Goal: Transaction & Acquisition: Purchase product/service

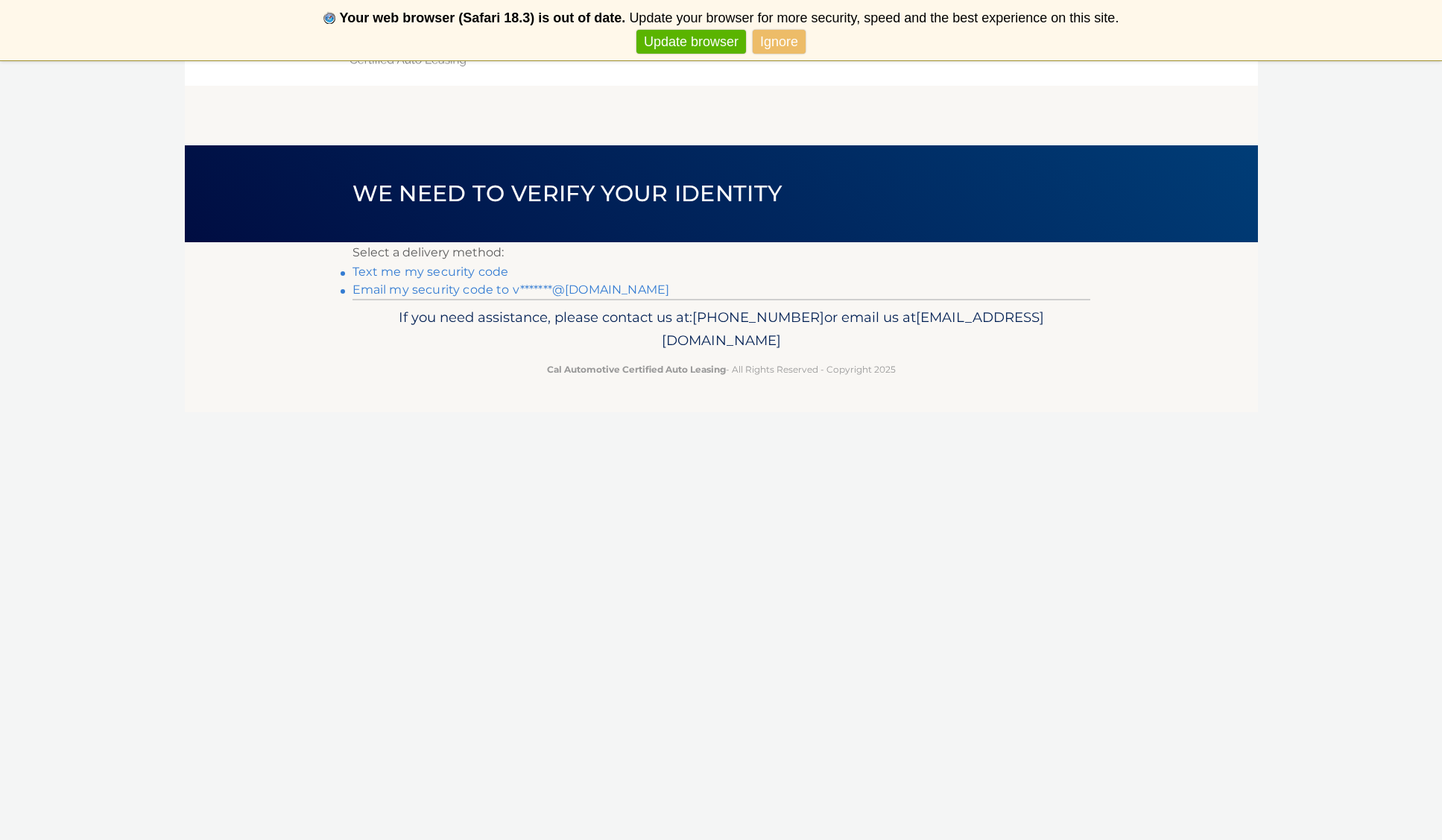
click at [781, 40] on link "Ignore" at bounding box center [780, 42] width 53 height 25
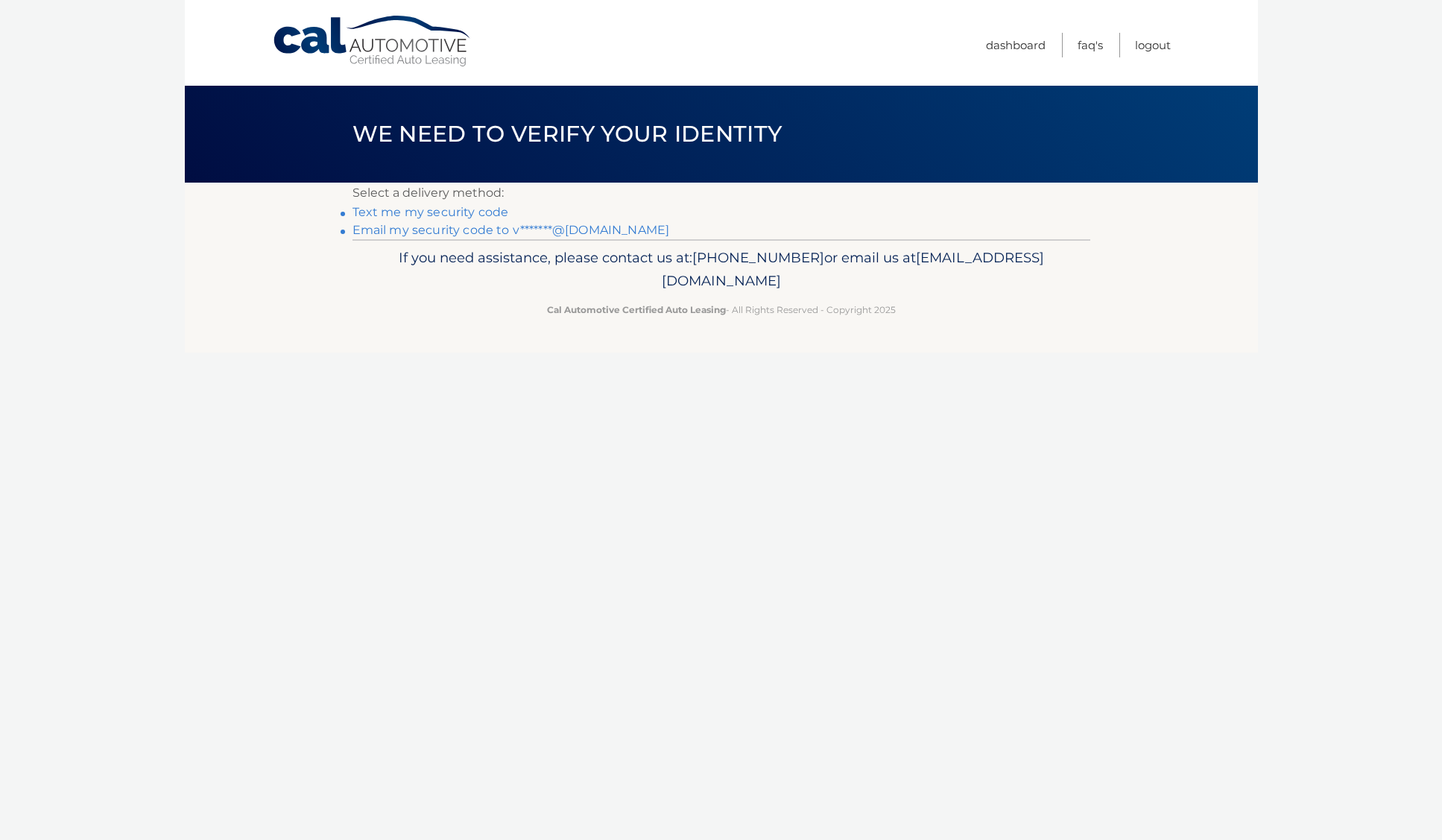
click at [479, 230] on link "Email my security code to v*******@yahoo.com" at bounding box center [511, 230] width 318 height 14
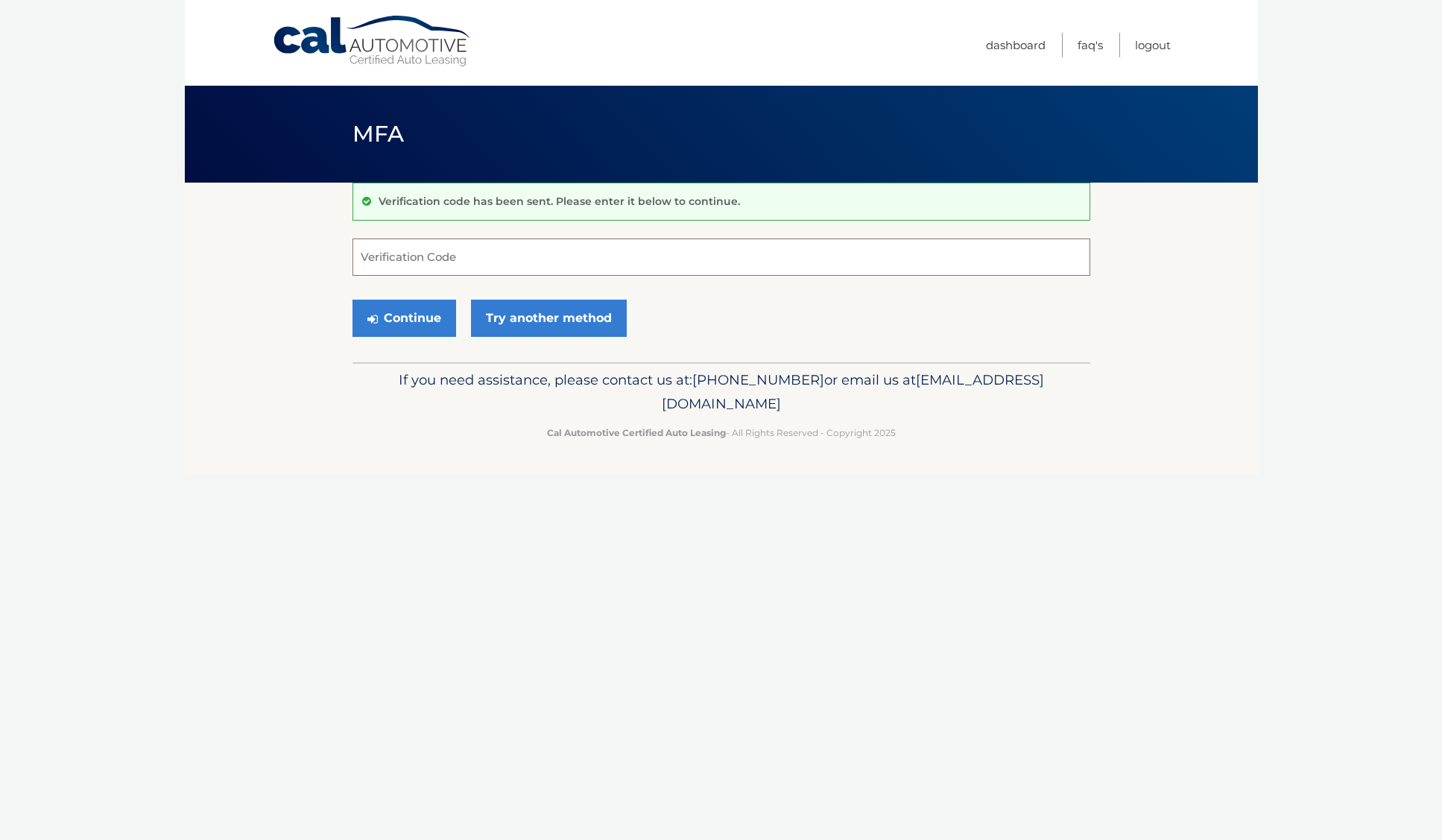
click at [428, 258] on input "Verification Code" at bounding box center [721, 257] width 738 height 37
type input "238732"
click at [413, 321] on button "Continue" at bounding box center [405, 318] width 104 height 37
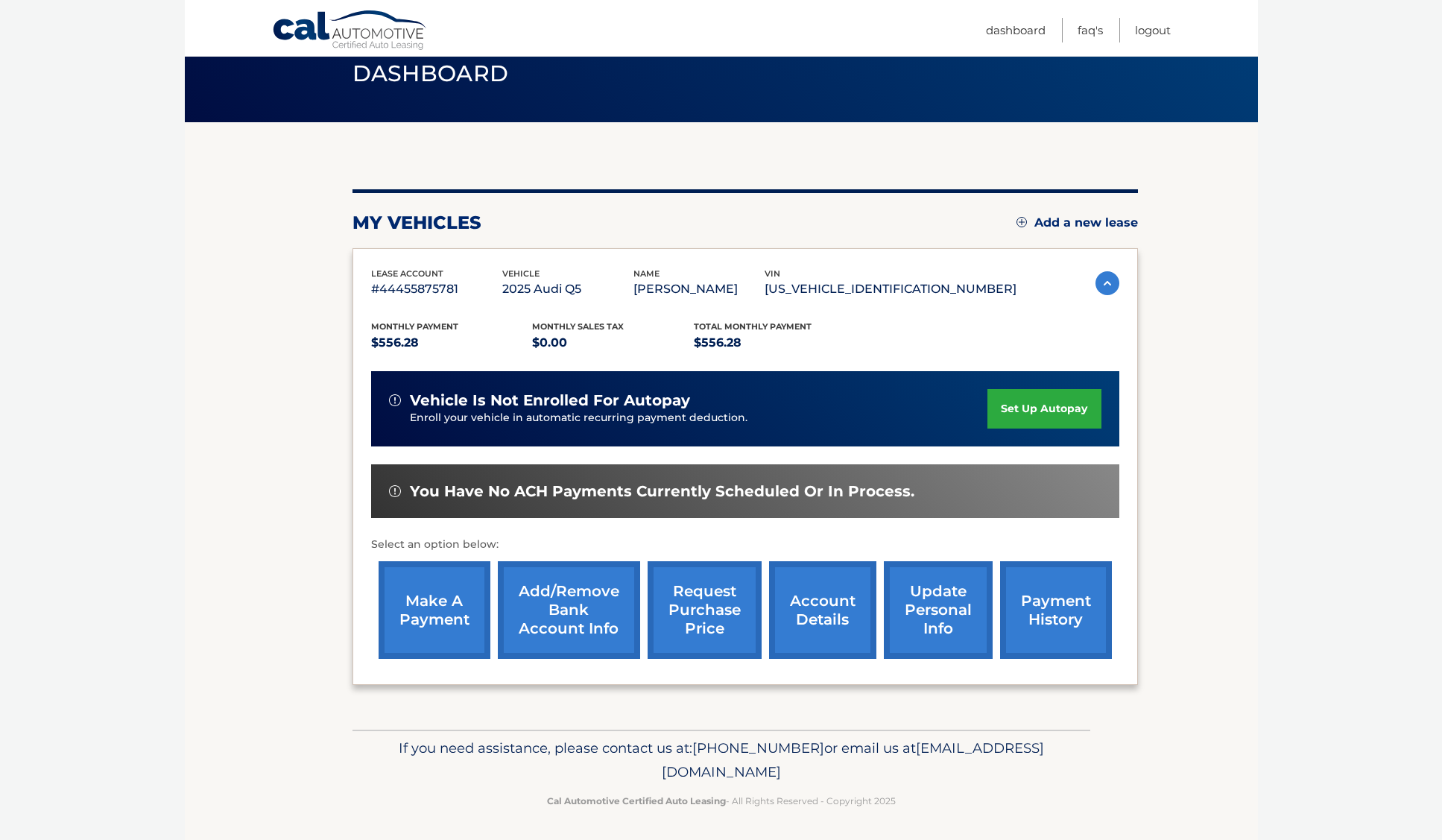
scroll to position [60, 0]
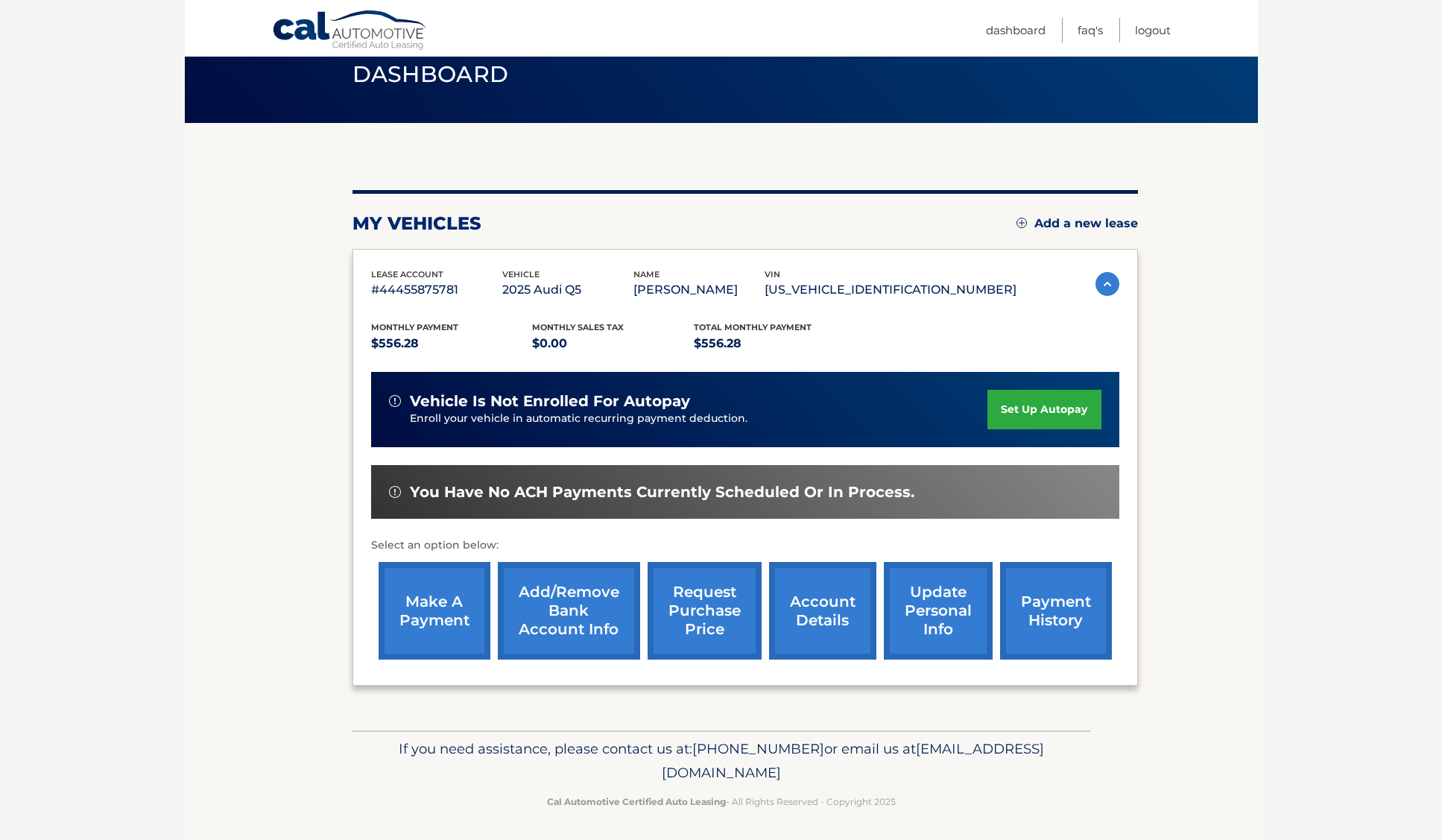
click at [818, 607] on link "account details" at bounding box center [823, 610] width 107 height 98
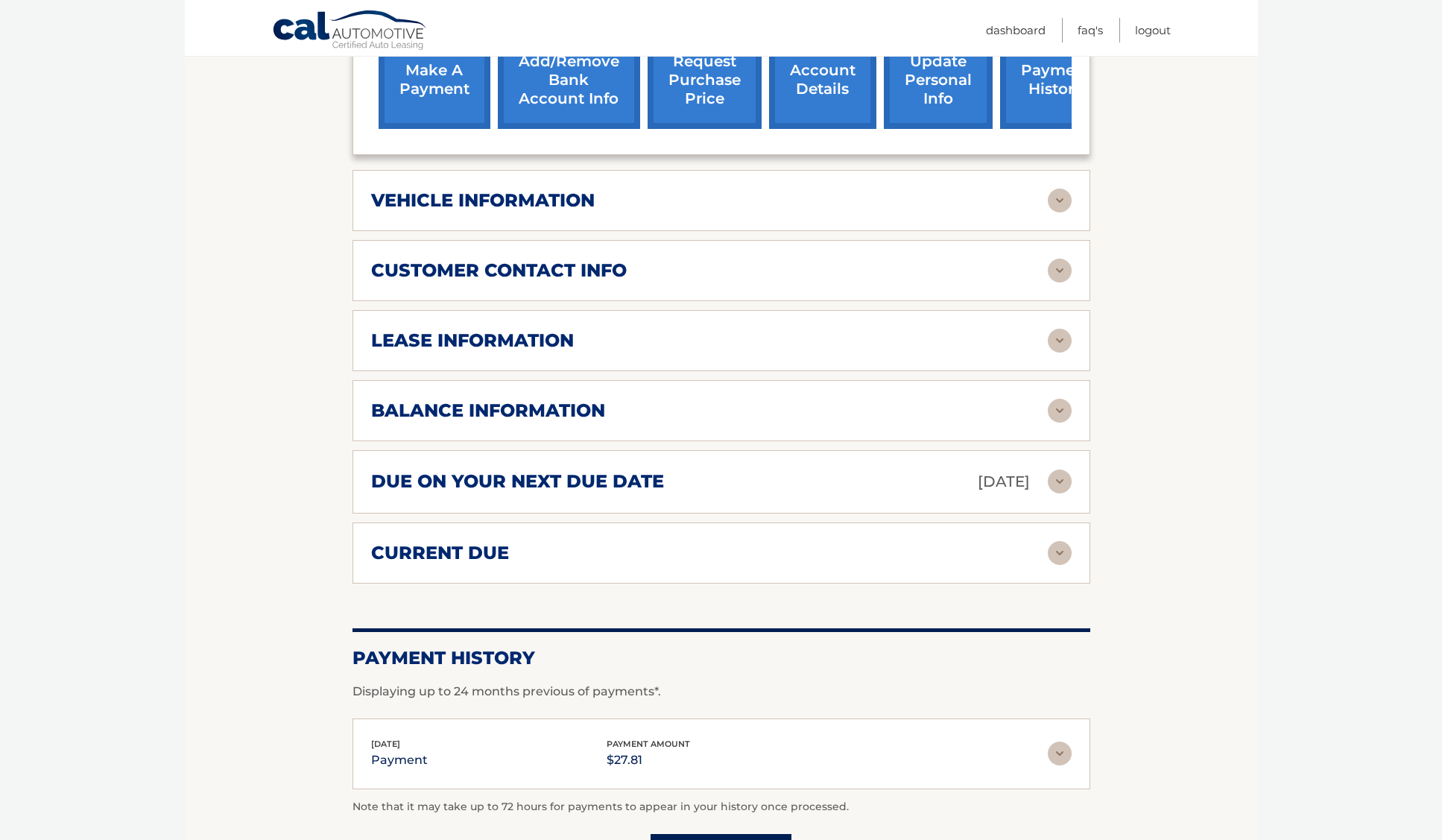
scroll to position [612, 0]
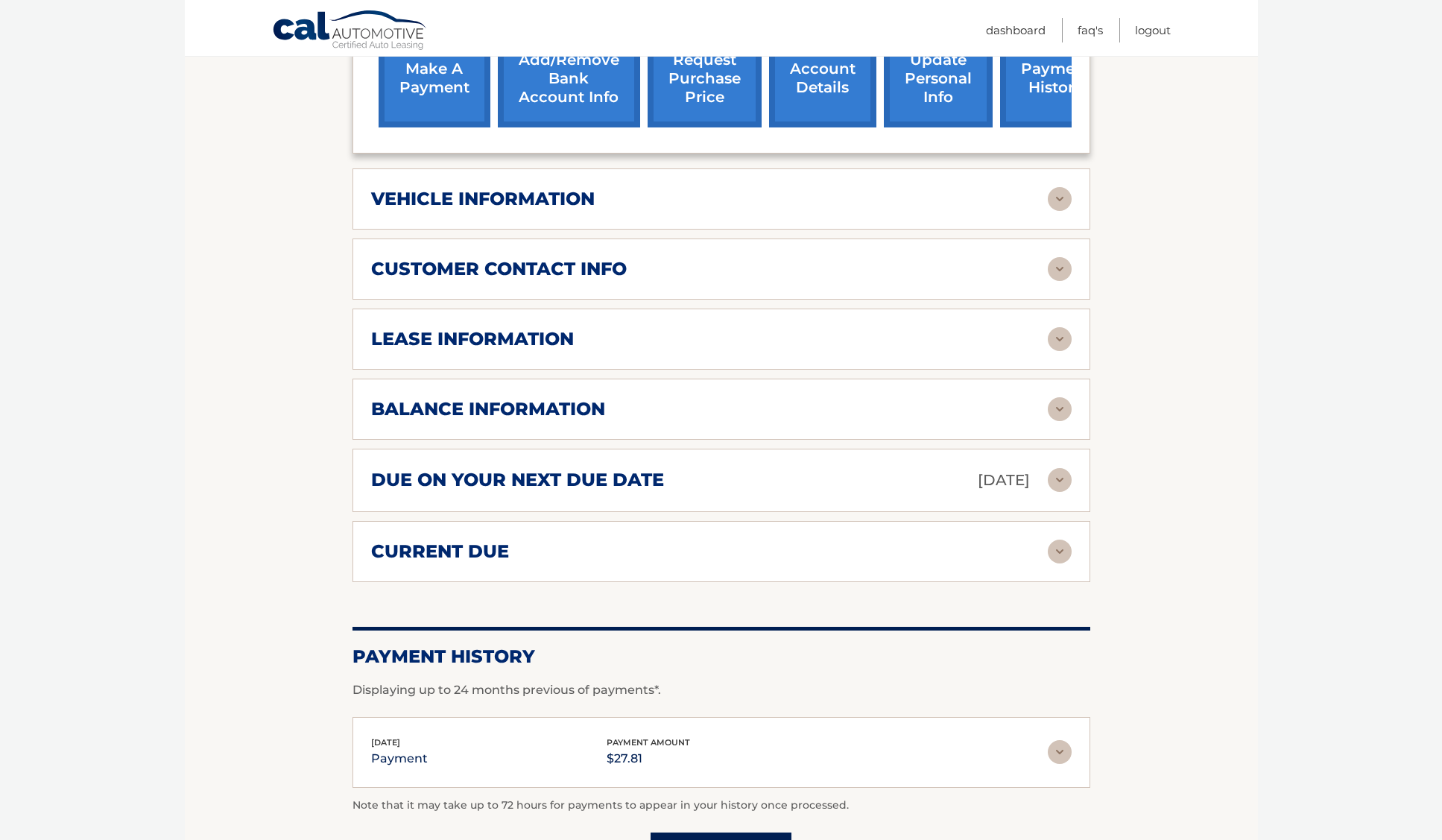
click at [1065, 547] on img at bounding box center [1059, 551] width 24 height 24
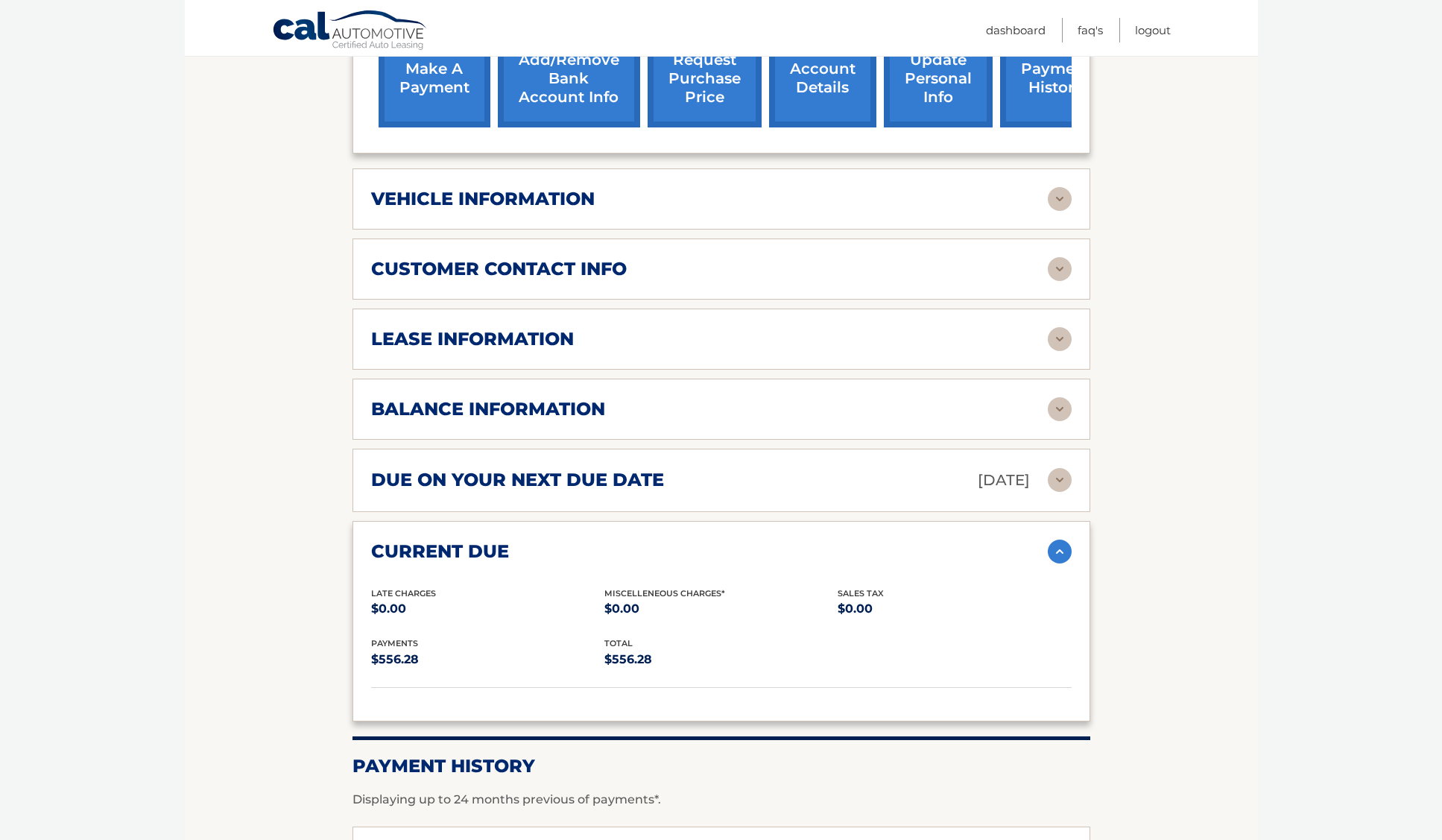
click at [1061, 478] on img at bounding box center [1059, 479] width 24 height 24
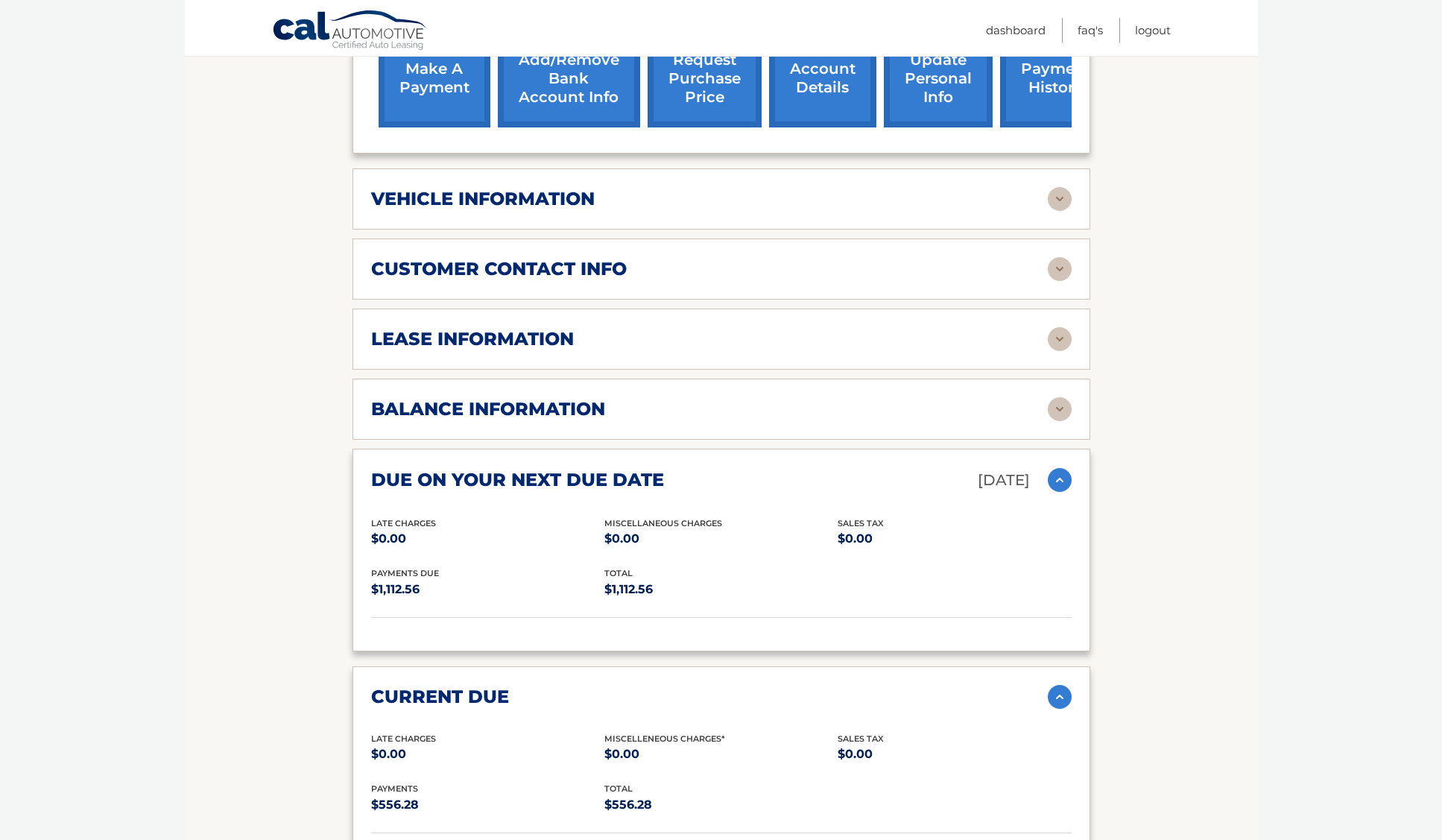
click at [1059, 476] on img at bounding box center [1059, 479] width 24 height 24
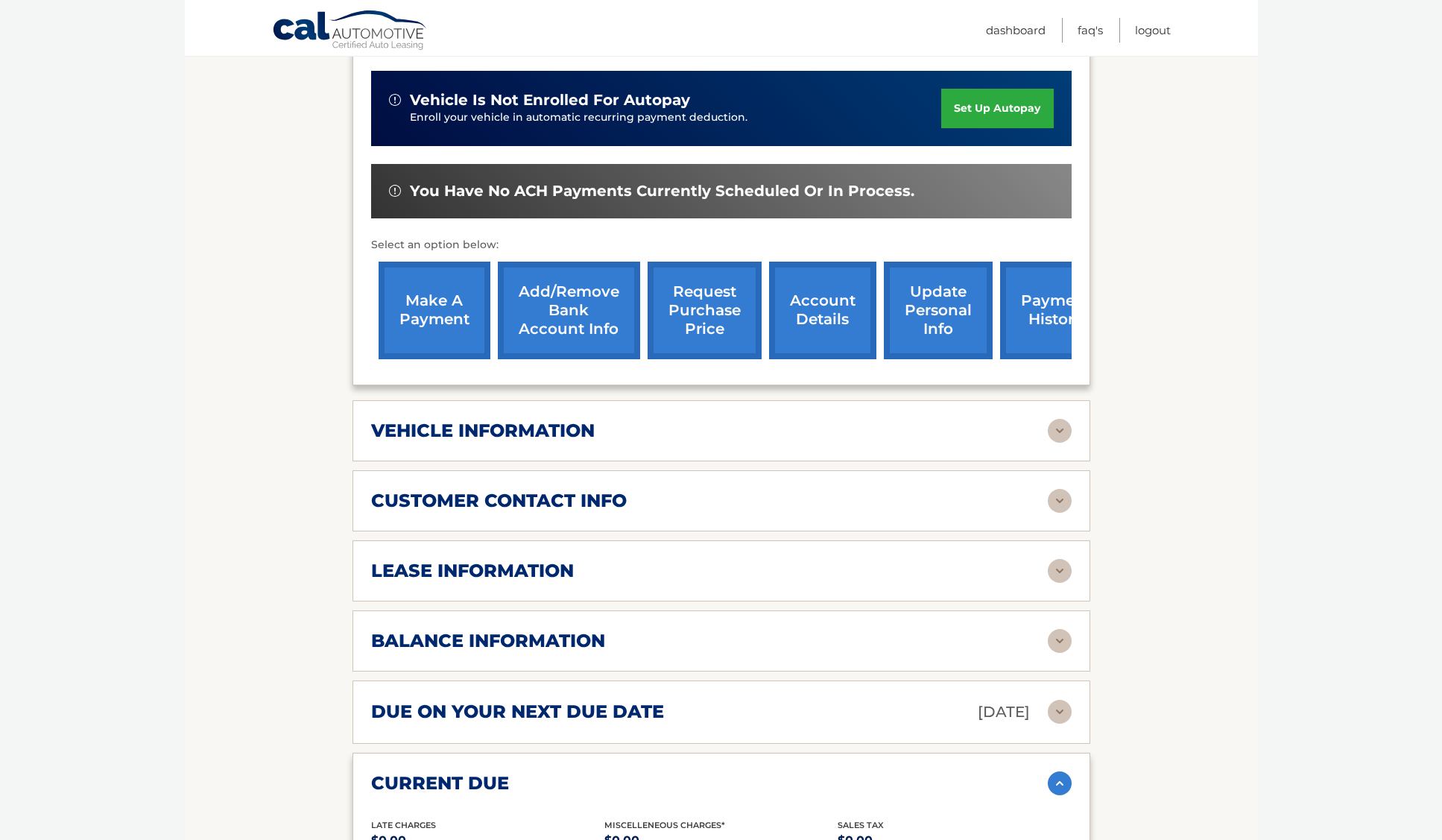
scroll to position [383, 0]
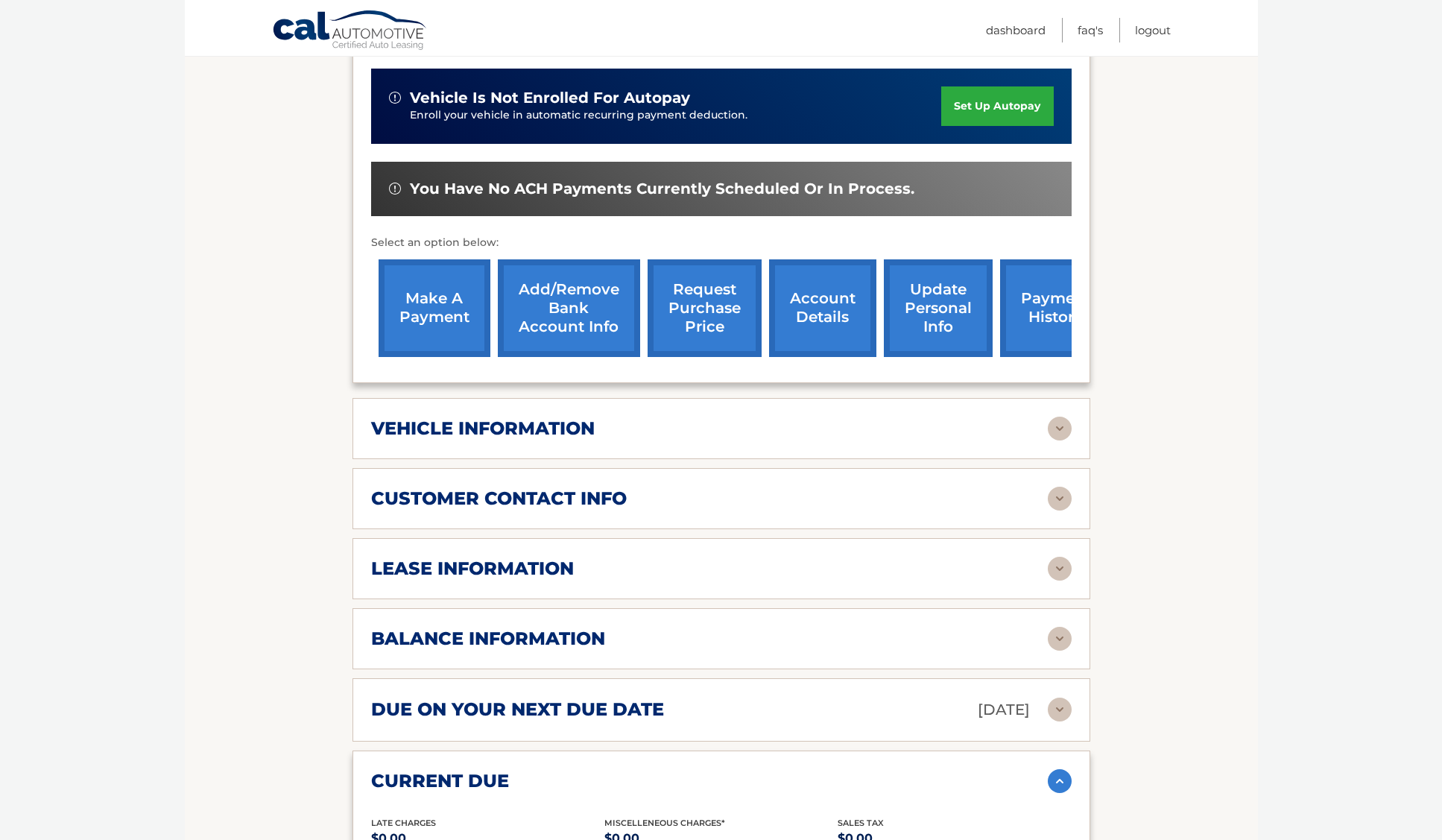
click at [1062, 778] on img at bounding box center [1059, 780] width 24 height 24
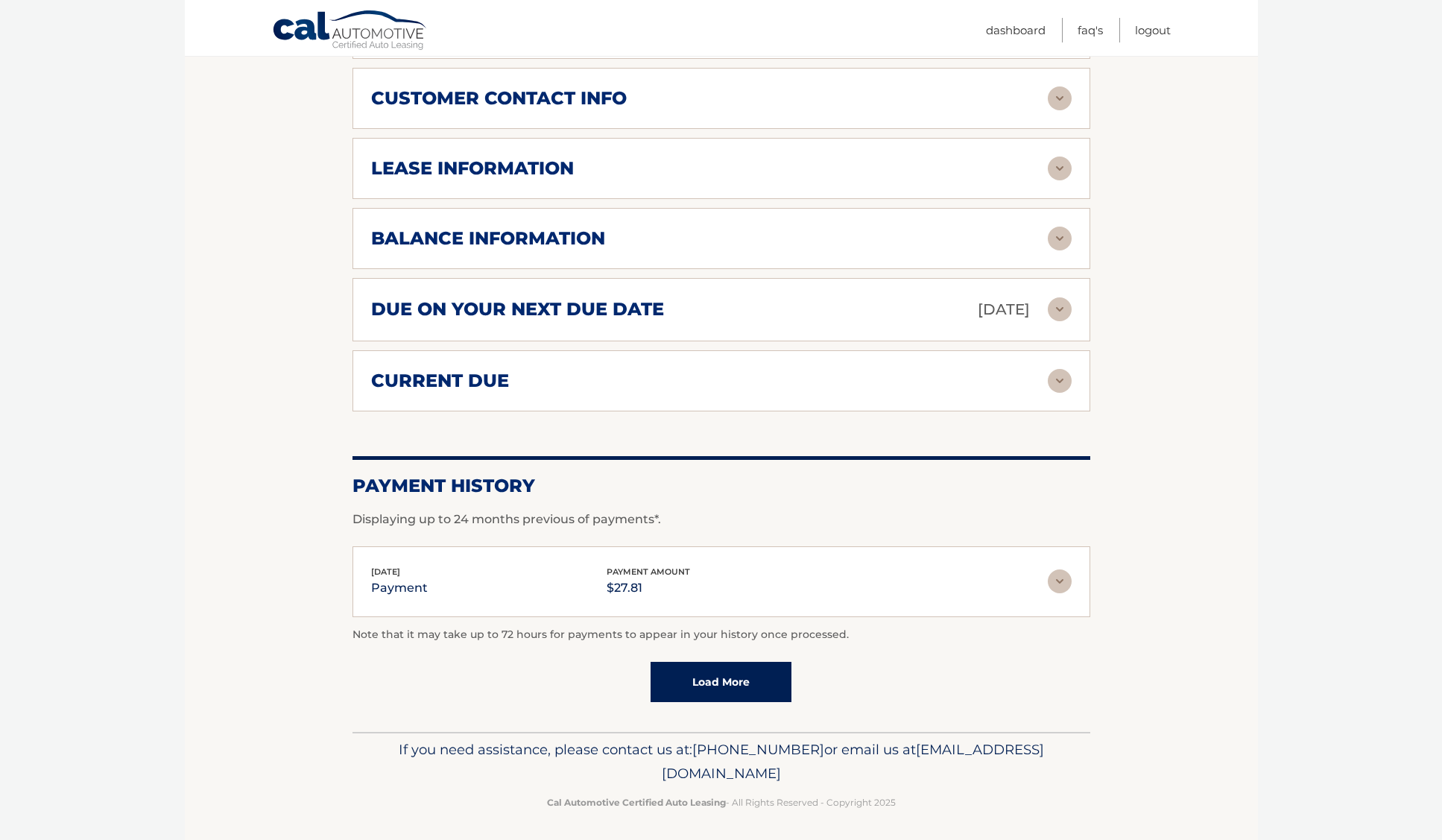
scroll to position [782, 0]
click at [1052, 579] on img at bounding box center [1059, 581] width 24 height 24
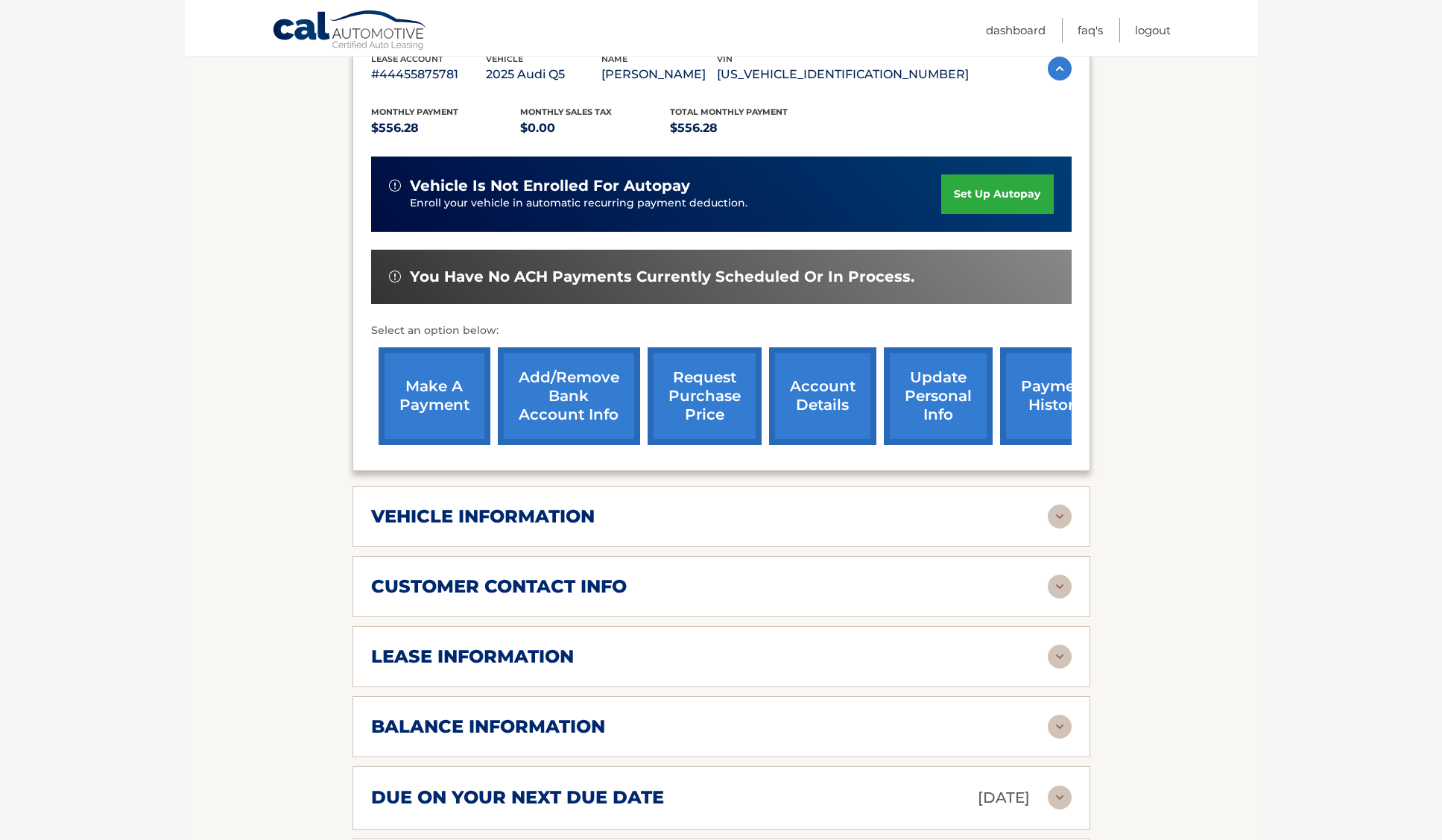
scroll to position [294, 0]
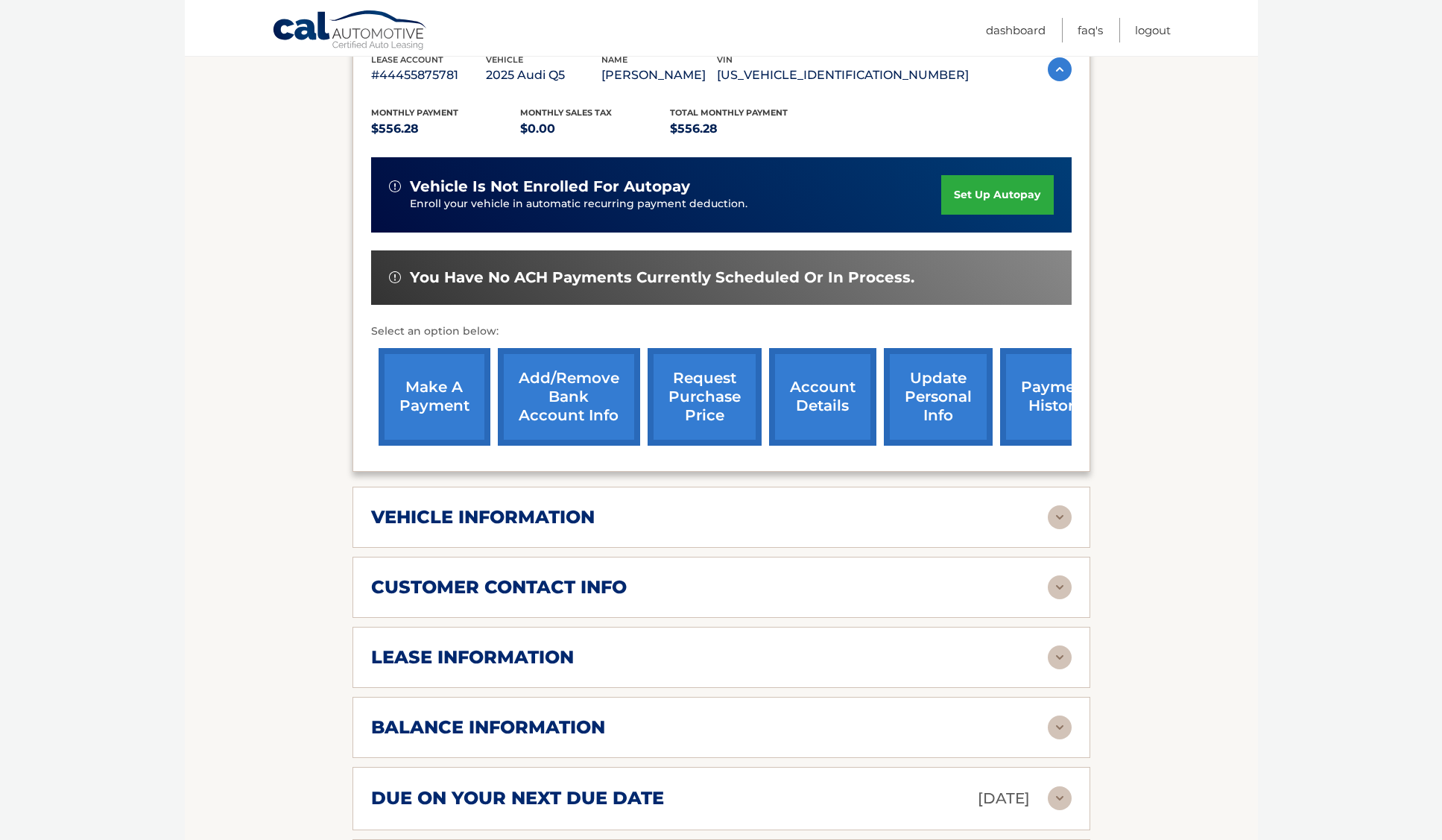
click at [435, 398] on link "make a payment" at bounding box center [434, 397] width 112 height 98
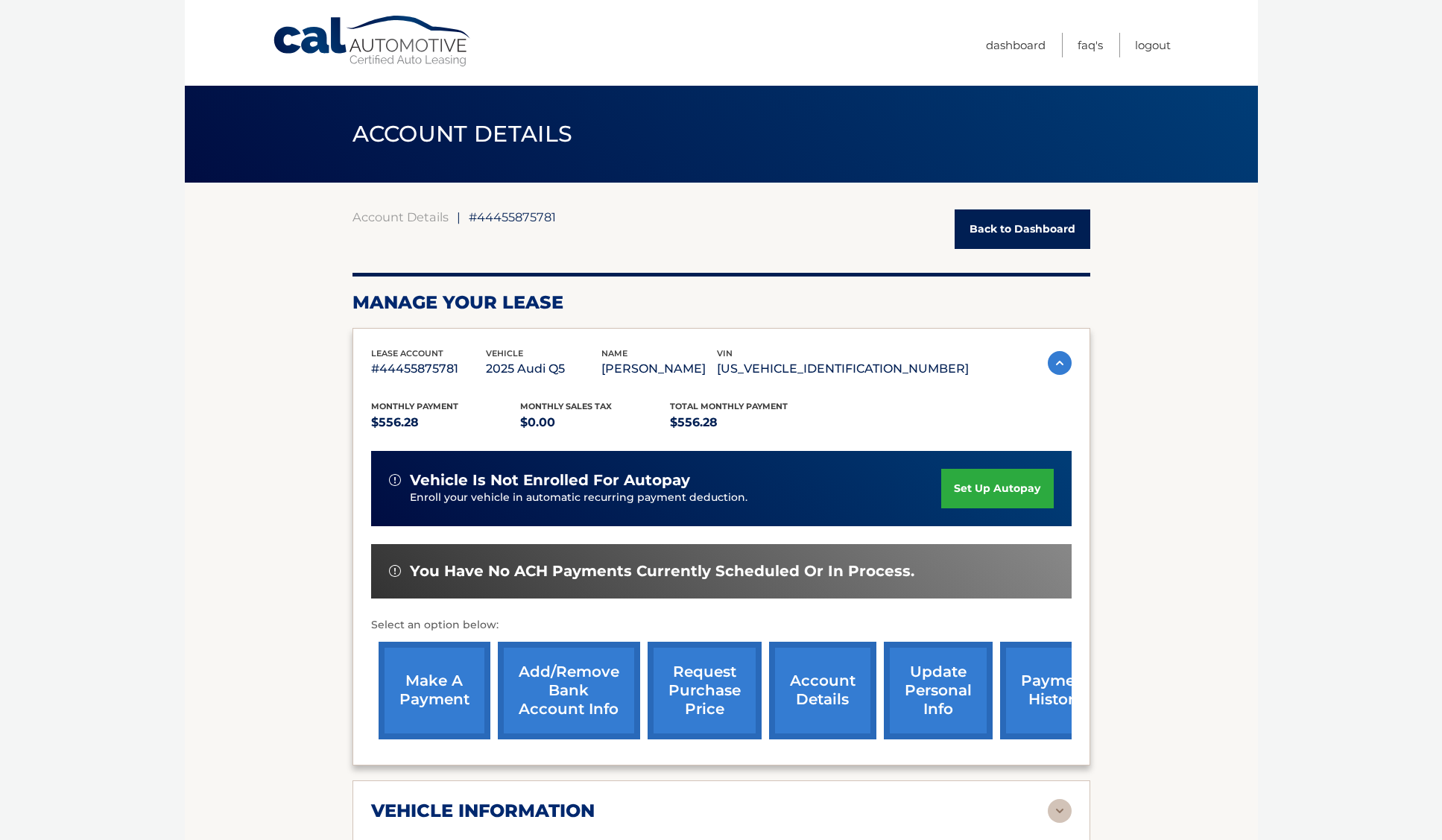
scroll to position [0, 0]
click at [1060, 362] on img at bounding box center [1059, 362] width 24 height 24
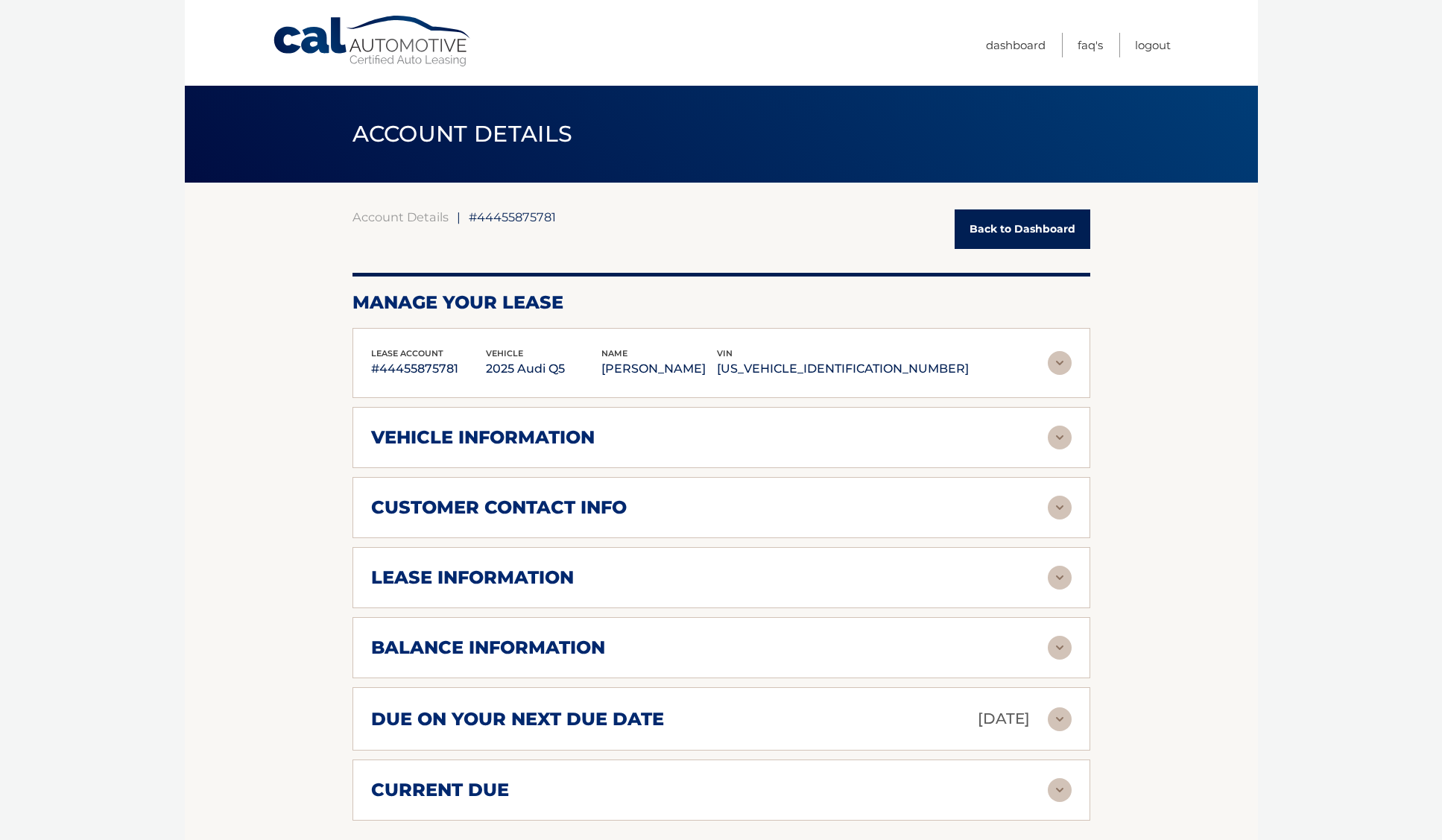
click at [1057, 436] on img at bounding box center [1059, 437] width 24 height 24
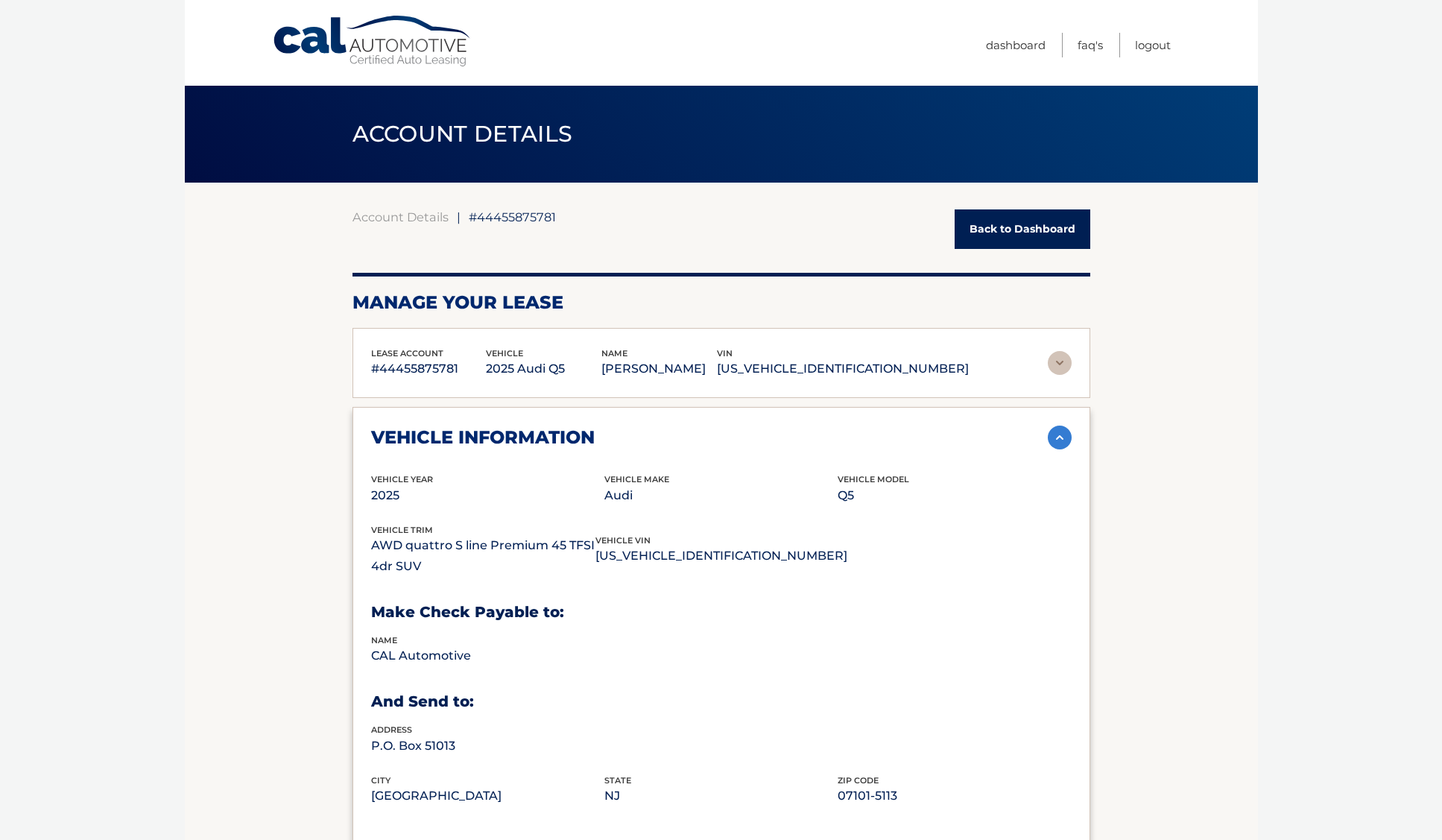
click at [1057, 436] on img at bounding box center [1059, 437] width 24 height 24
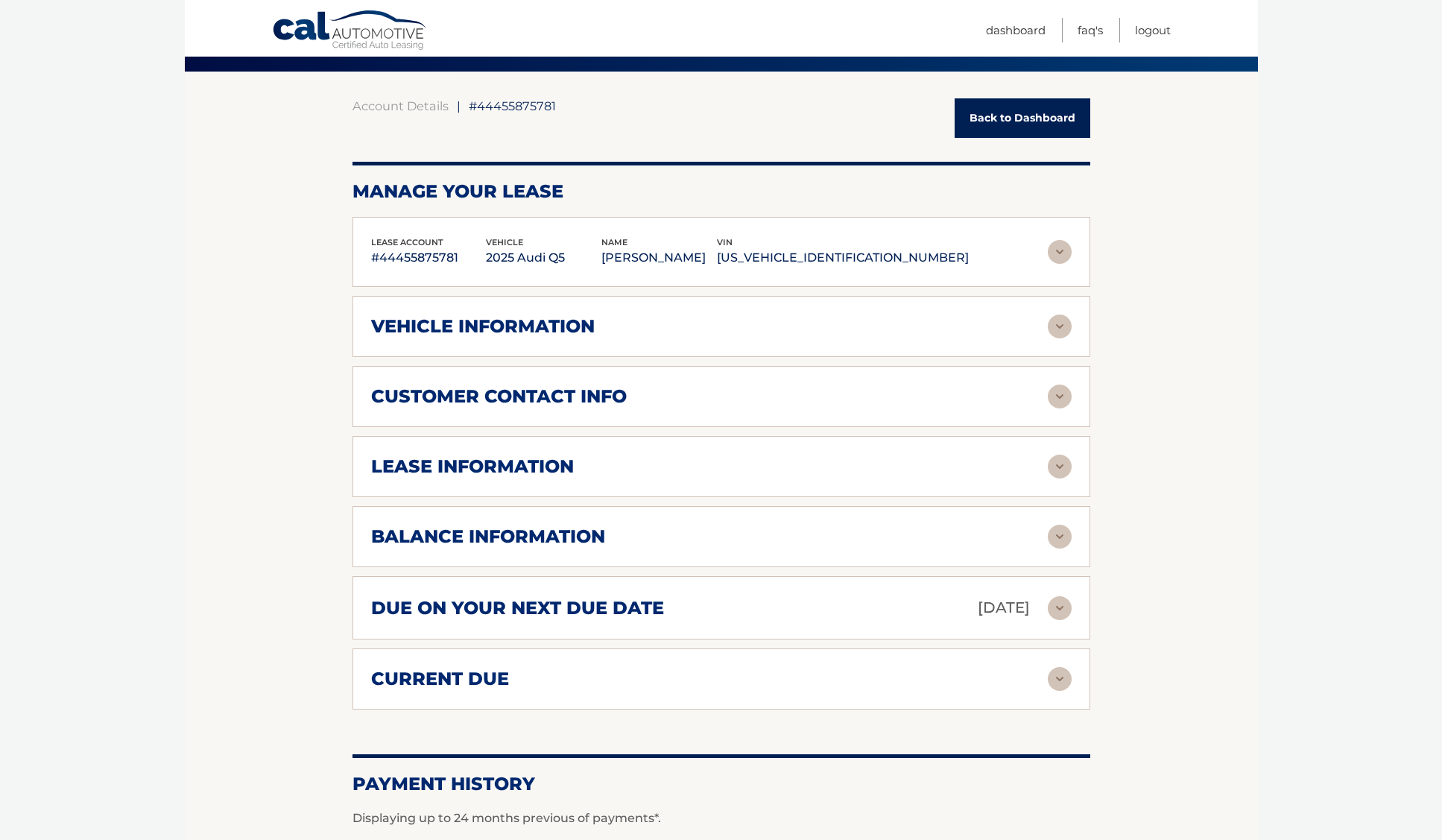
scroll to position [113, 0]
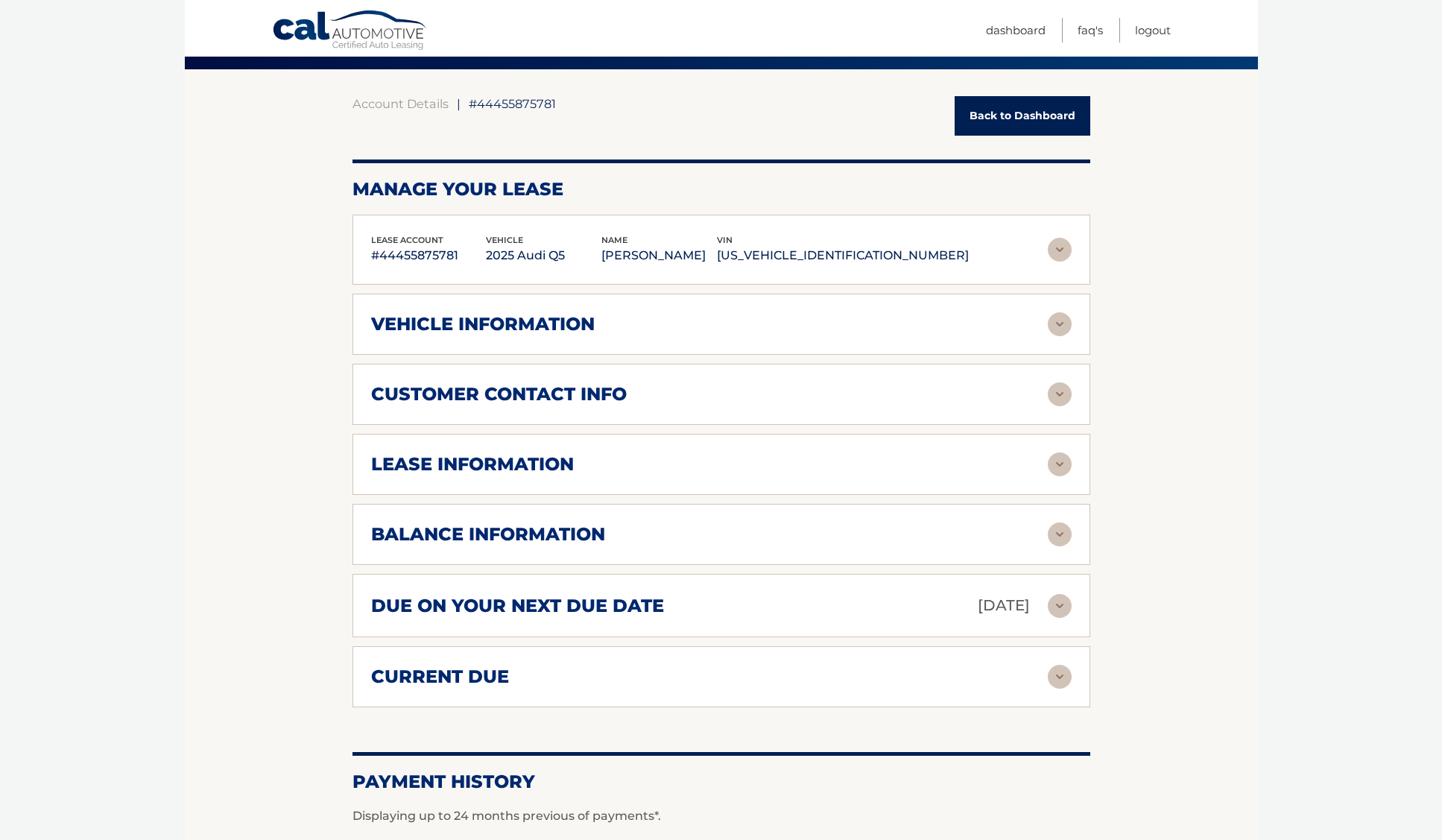
click at [1060, 395] on img at bounding box center [1059, 394] width 24 height 24
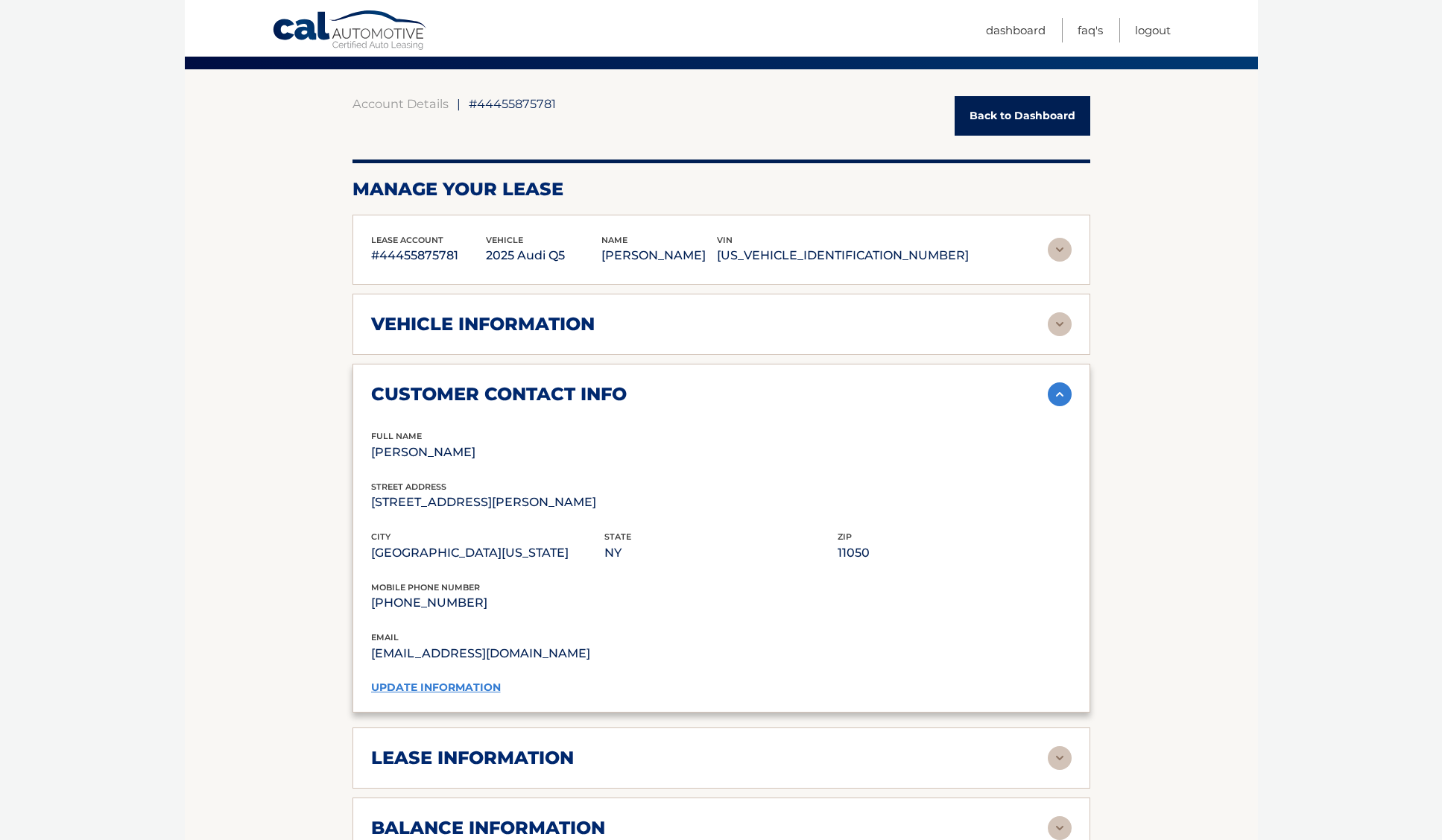
click at [1059, 395] on img at bounding box center [1059, 394] width 24 height 24
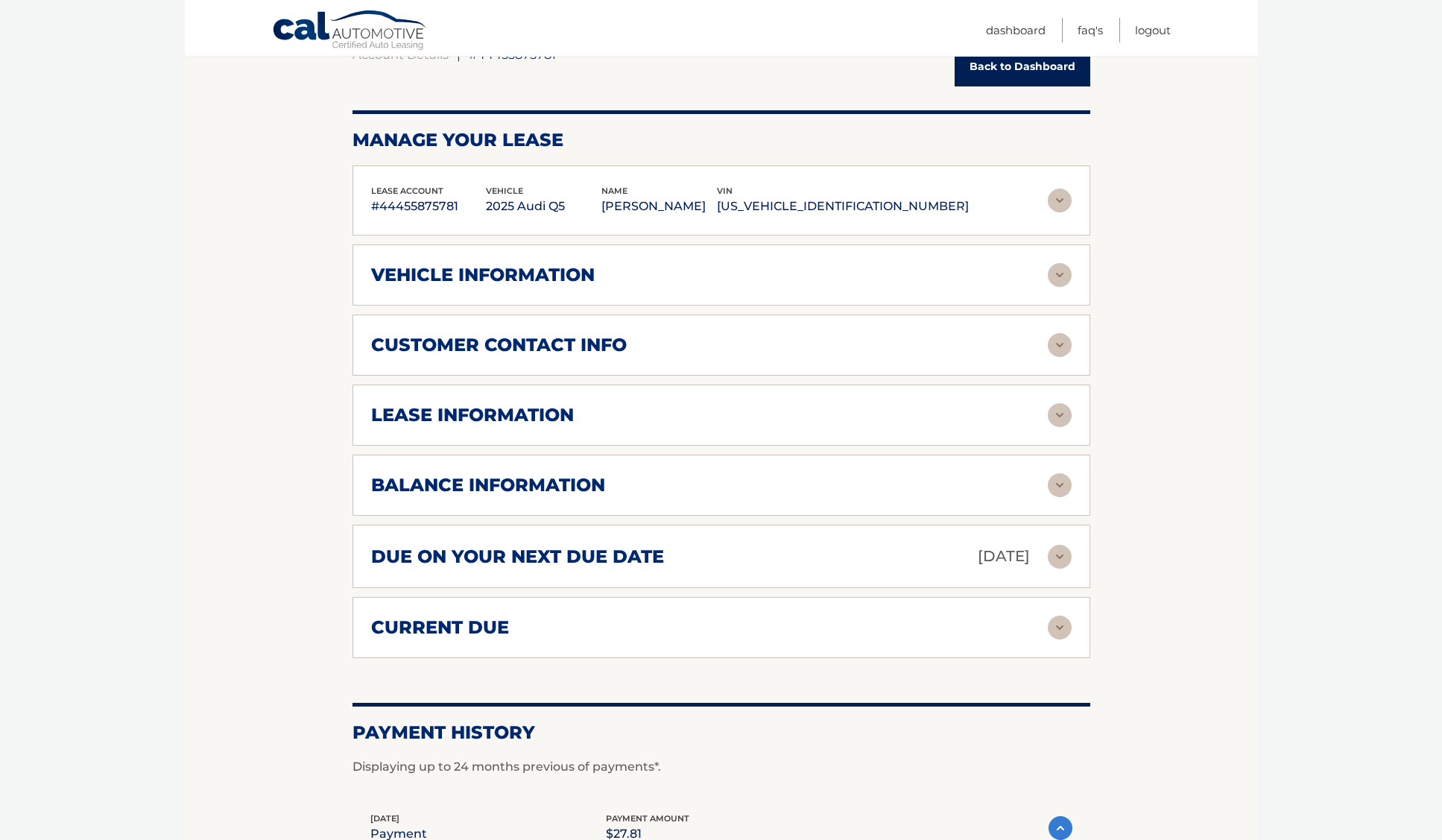
scroll to position [178, 0]
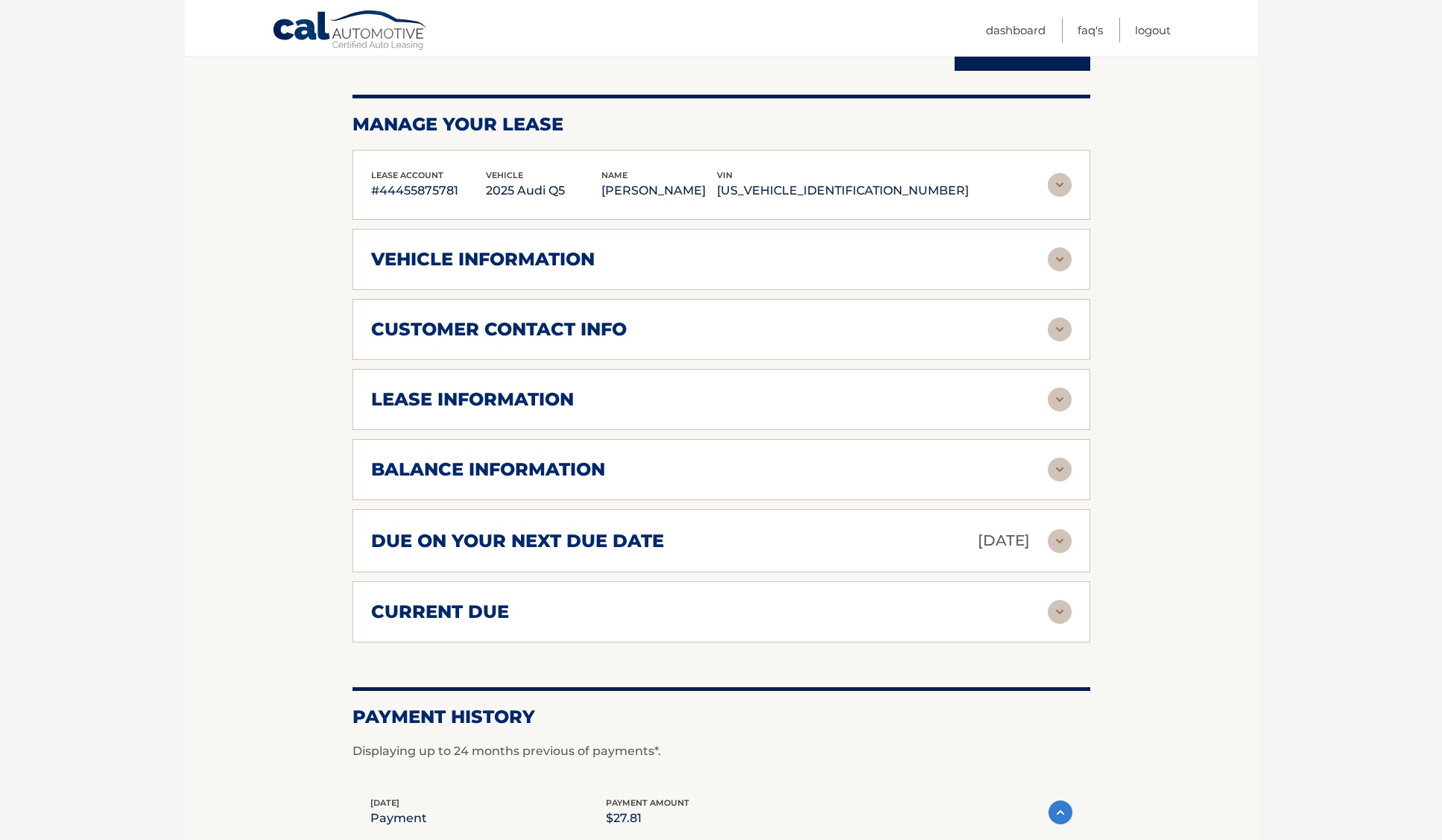
click at [1058, 401] on img at bounding box center [1059, 399] width 24 height 24
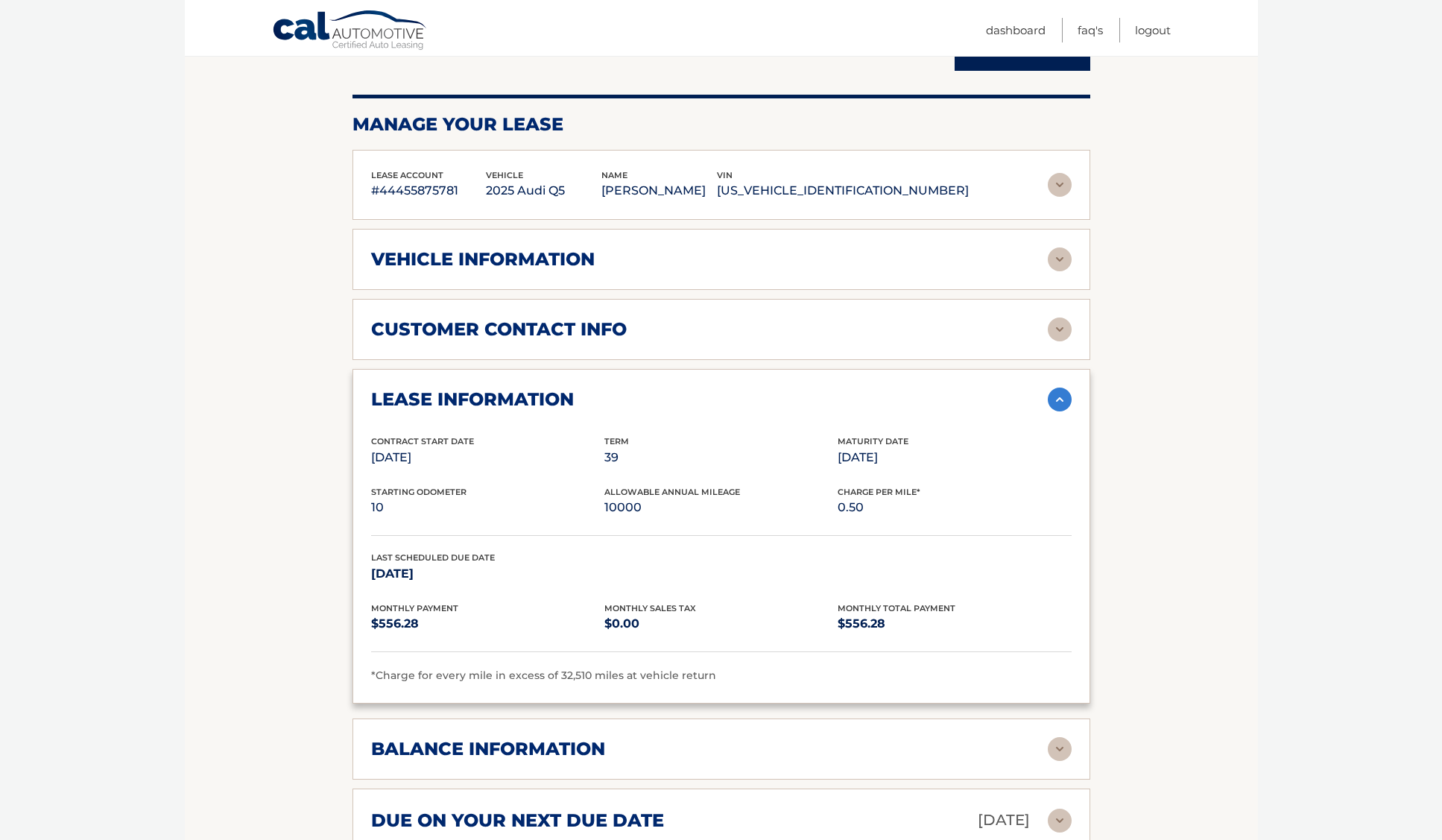
click at [1058, 401] on img at bounding box center [1059, 399] width 24 height 24
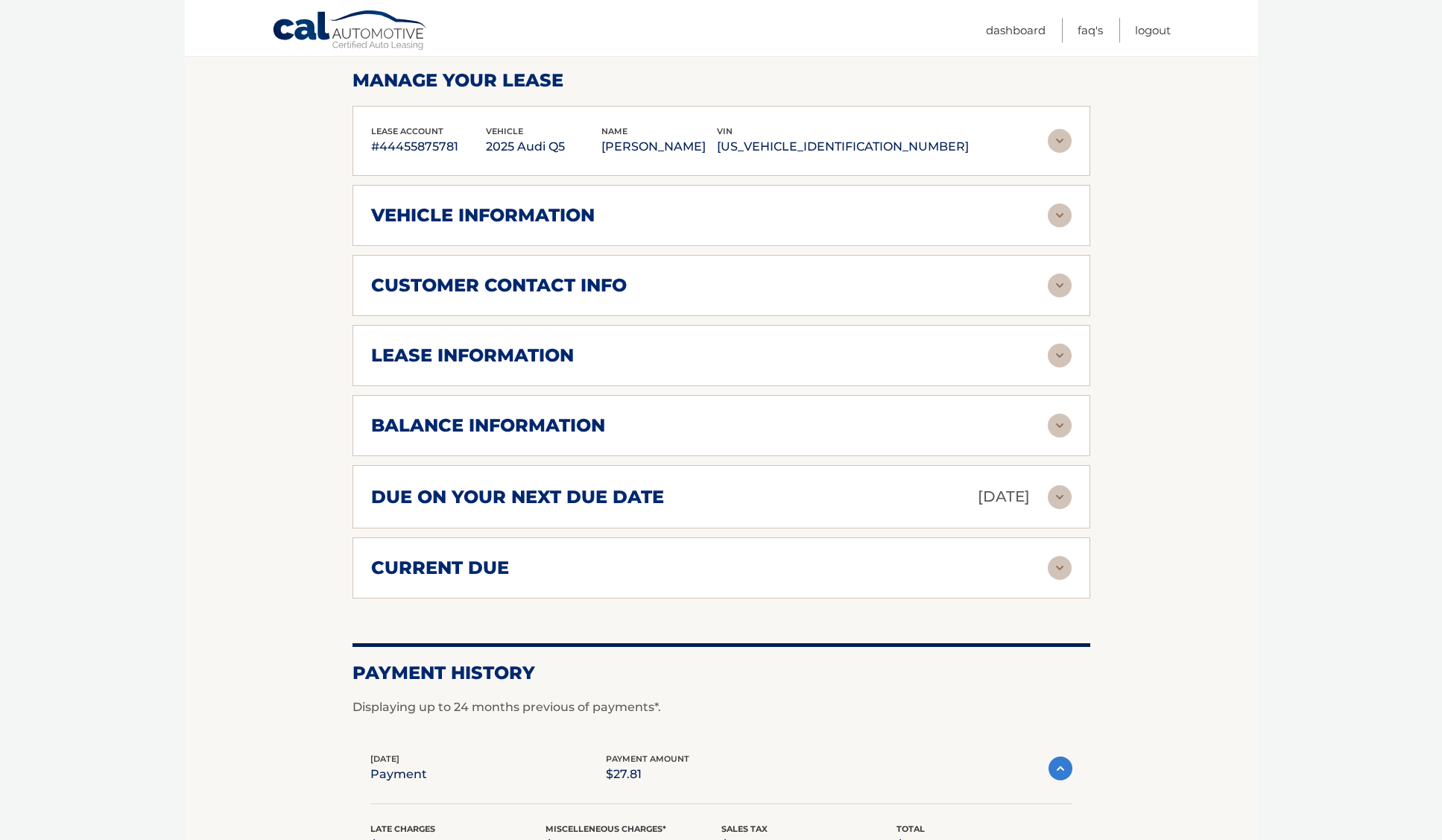
scroll to position [250, 0]
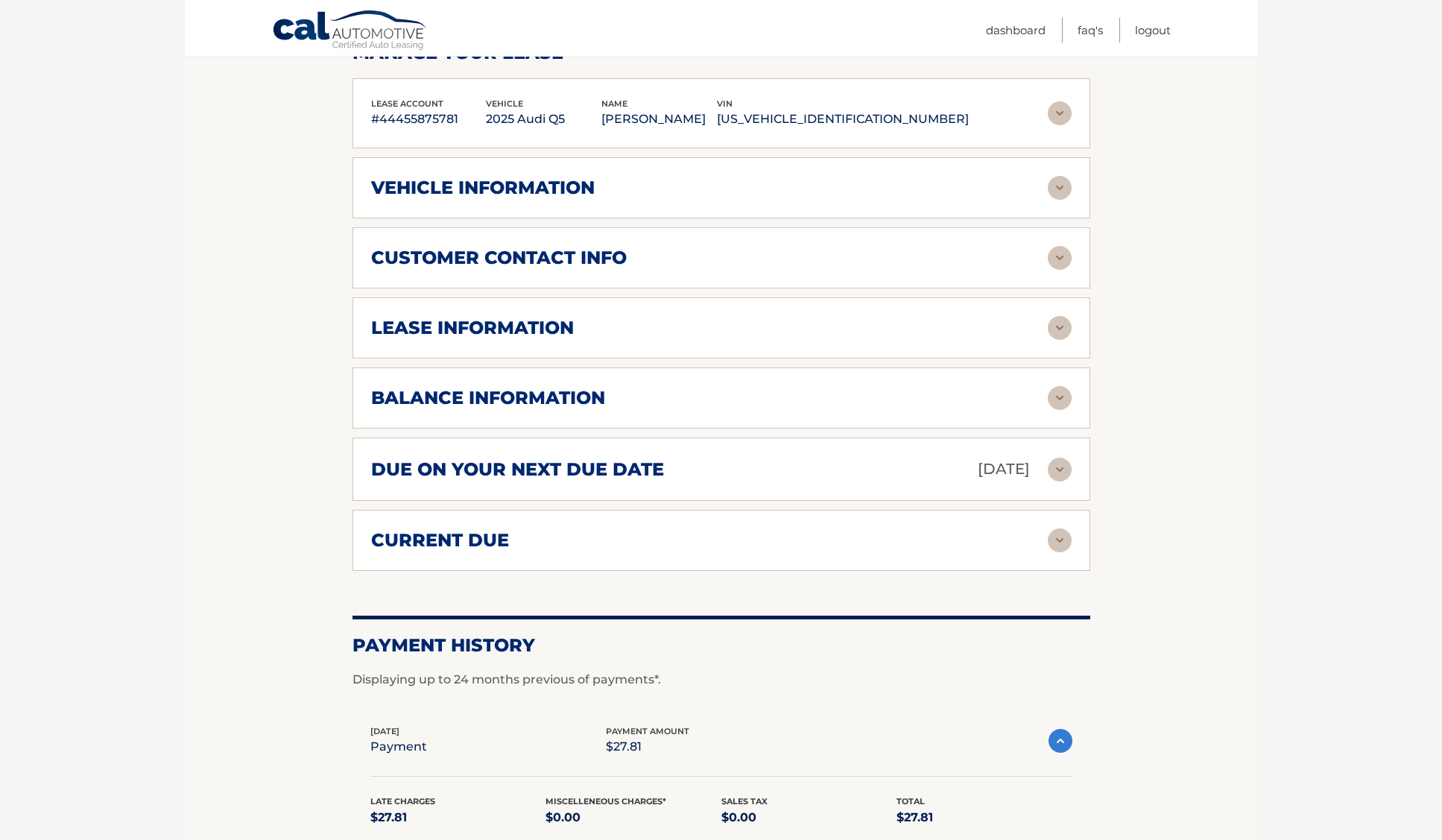
click at [1061, 413] on div "balance information Payments Received 6 Payments Remaining 33 Next Payment will…" at bounding box center [721, 398] width 738 height 61
click at [1058, 400] on img at bounding box center [1059, 398] width 24 height 24
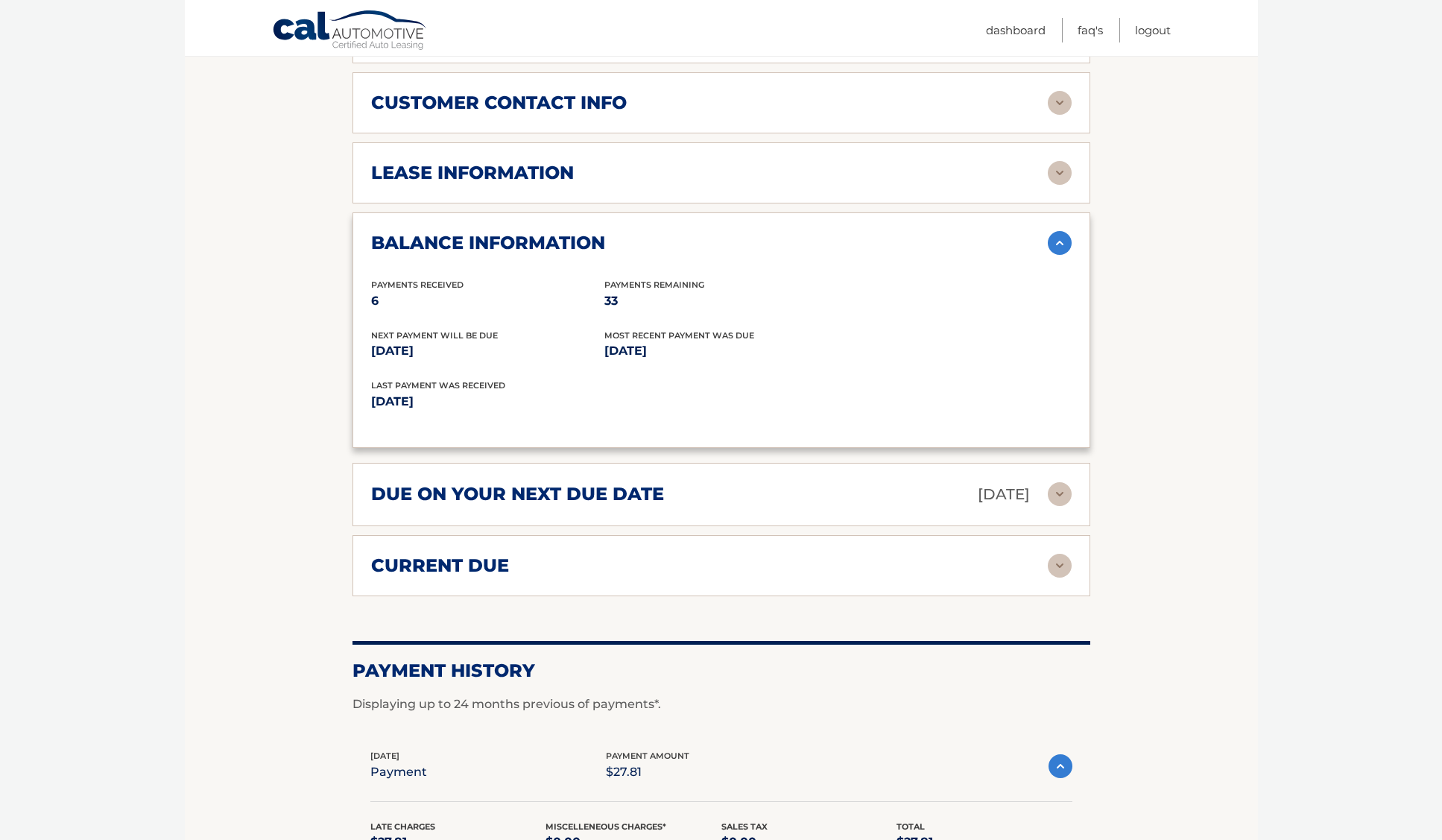
scroll to position [408, 0]
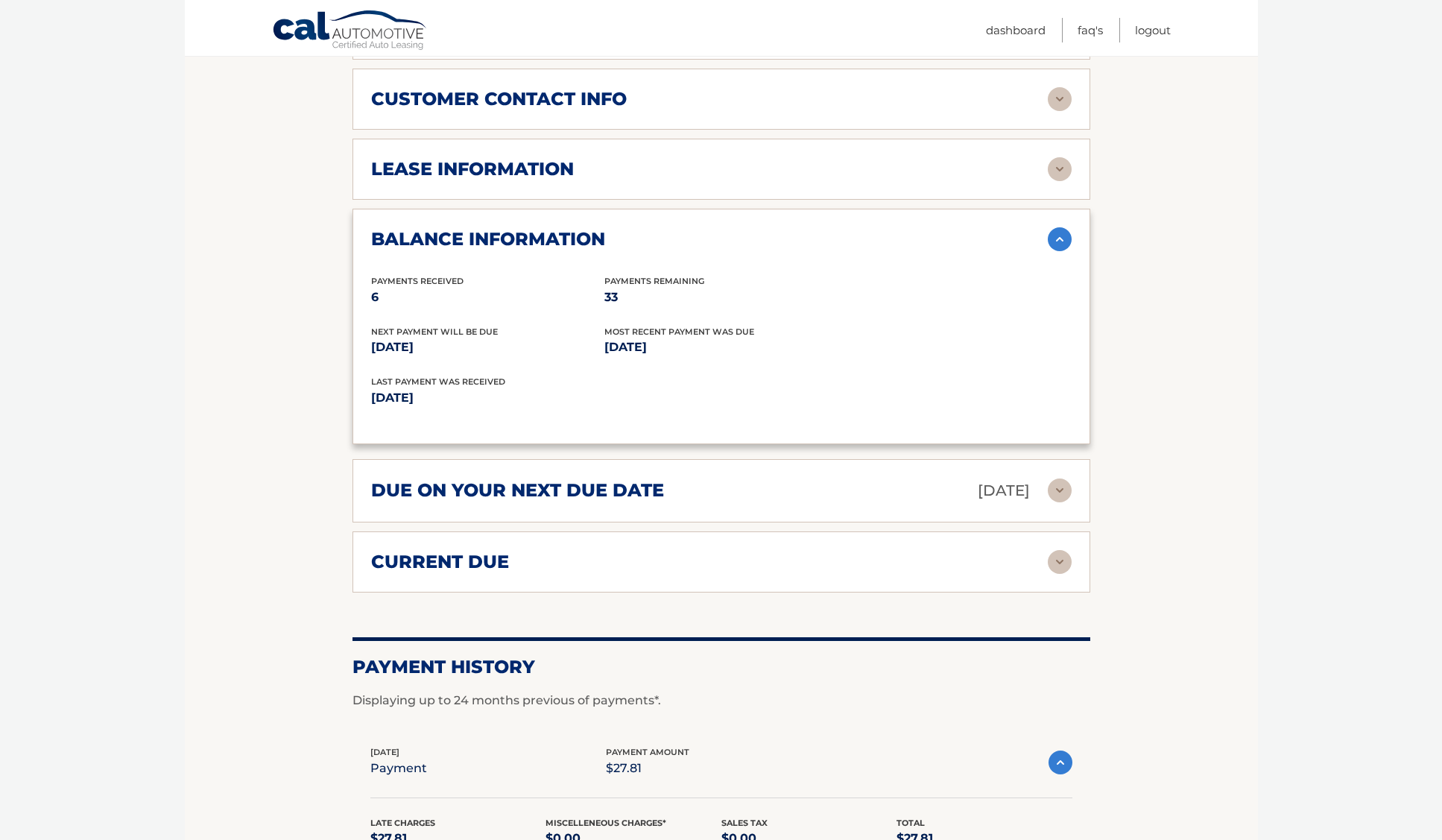
click at [1059, 238] on img at bounding box center [1059, 238] width 24 height 24
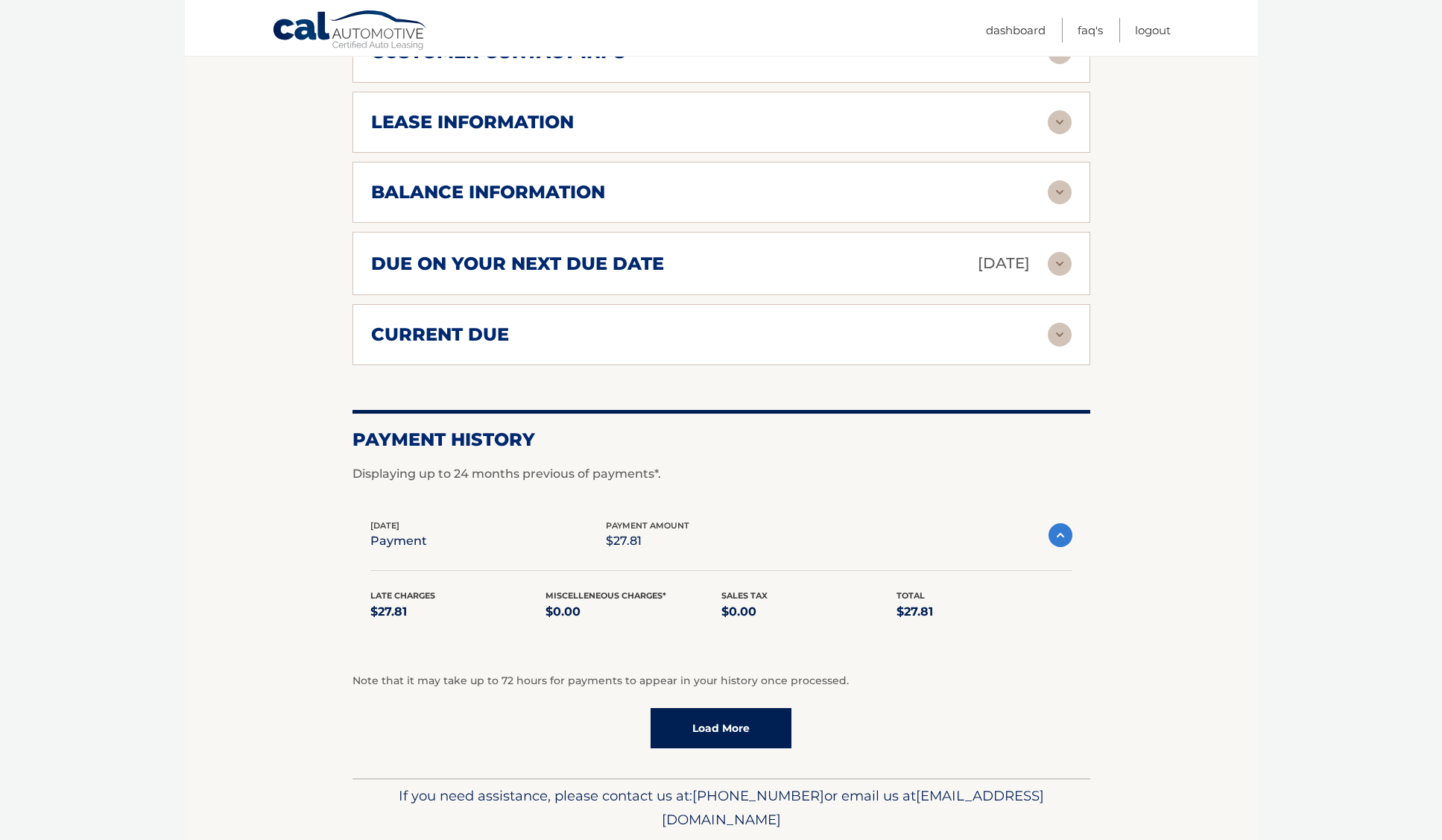
scroll to position [457, 0]
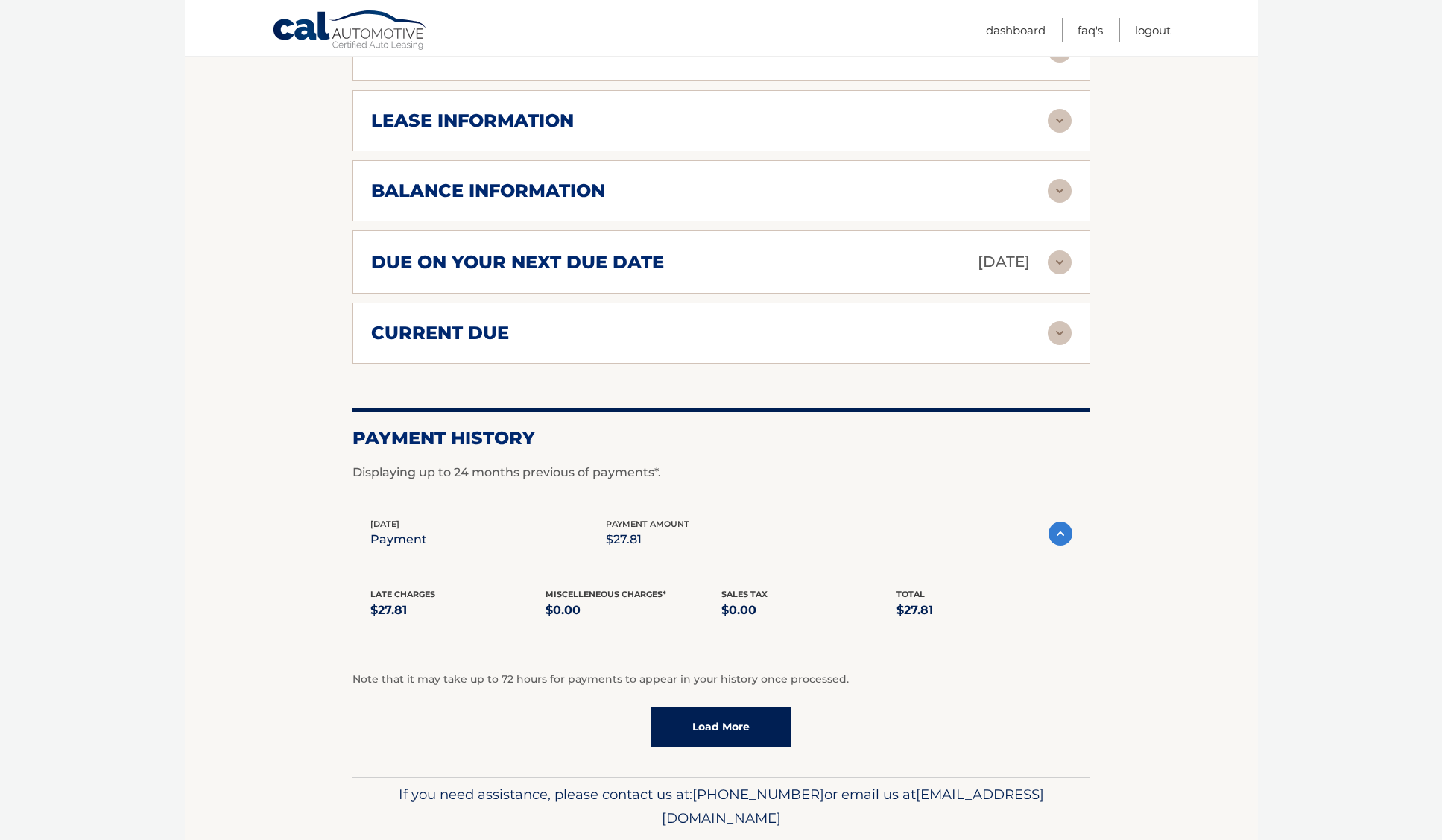
click at [1059, 261] on img at bounding box center [1059, 262] width 24 height 24
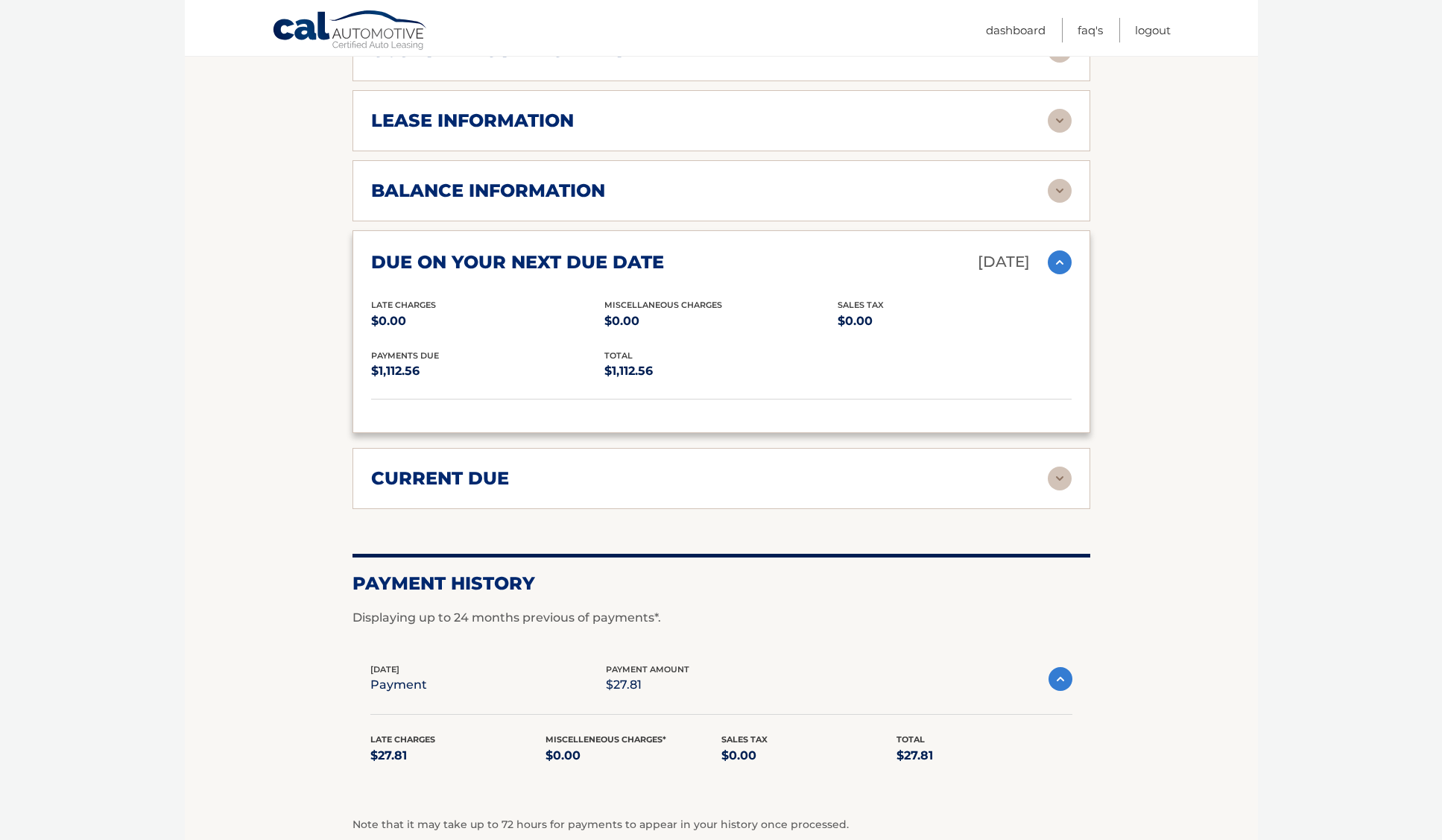
click at [1059, 261] on img at bounding box center [1059, 262] width 24 height 24
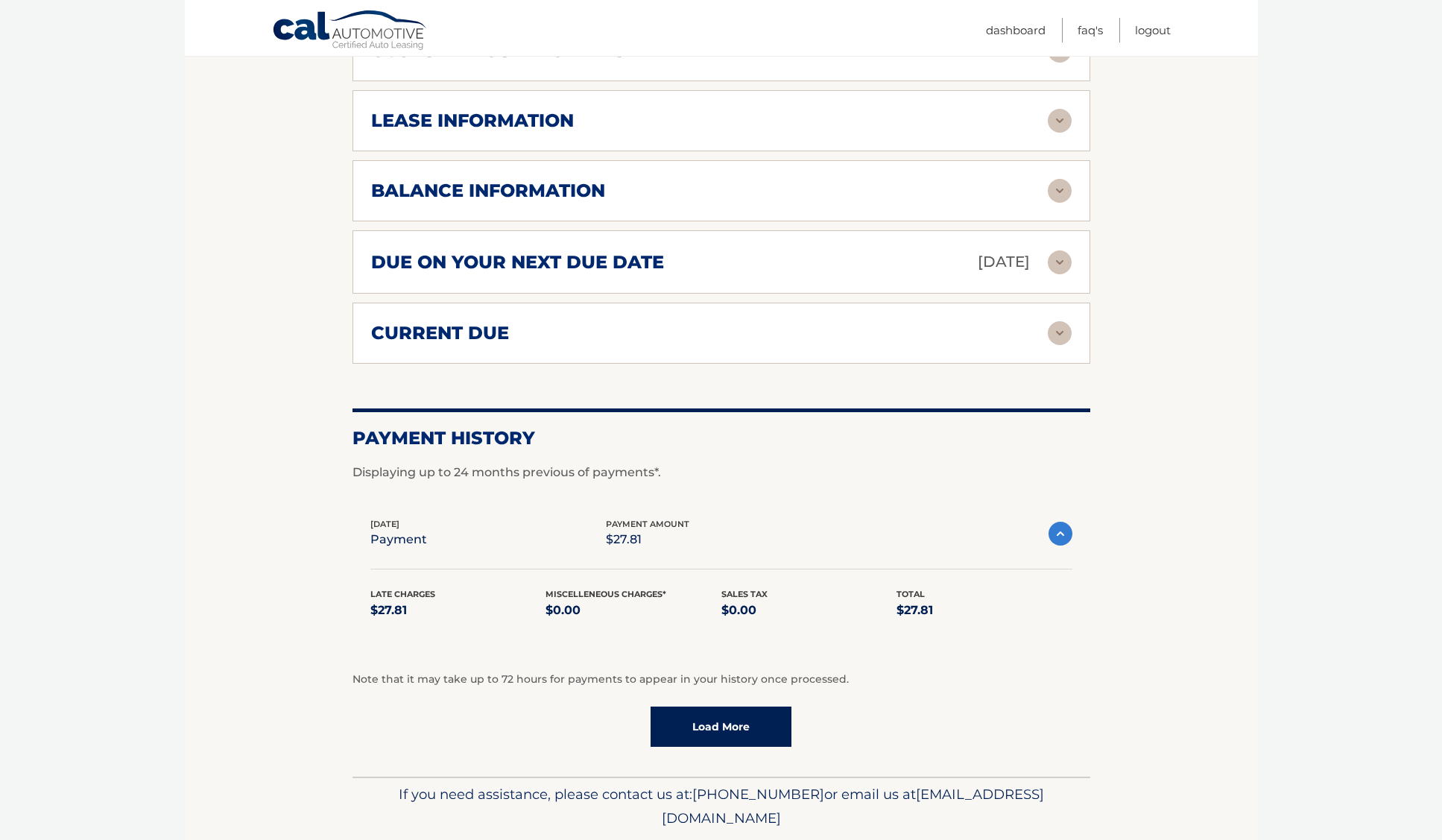
click at [1061, 333] on img at bounding box center [1059, 332] width 24 height 24
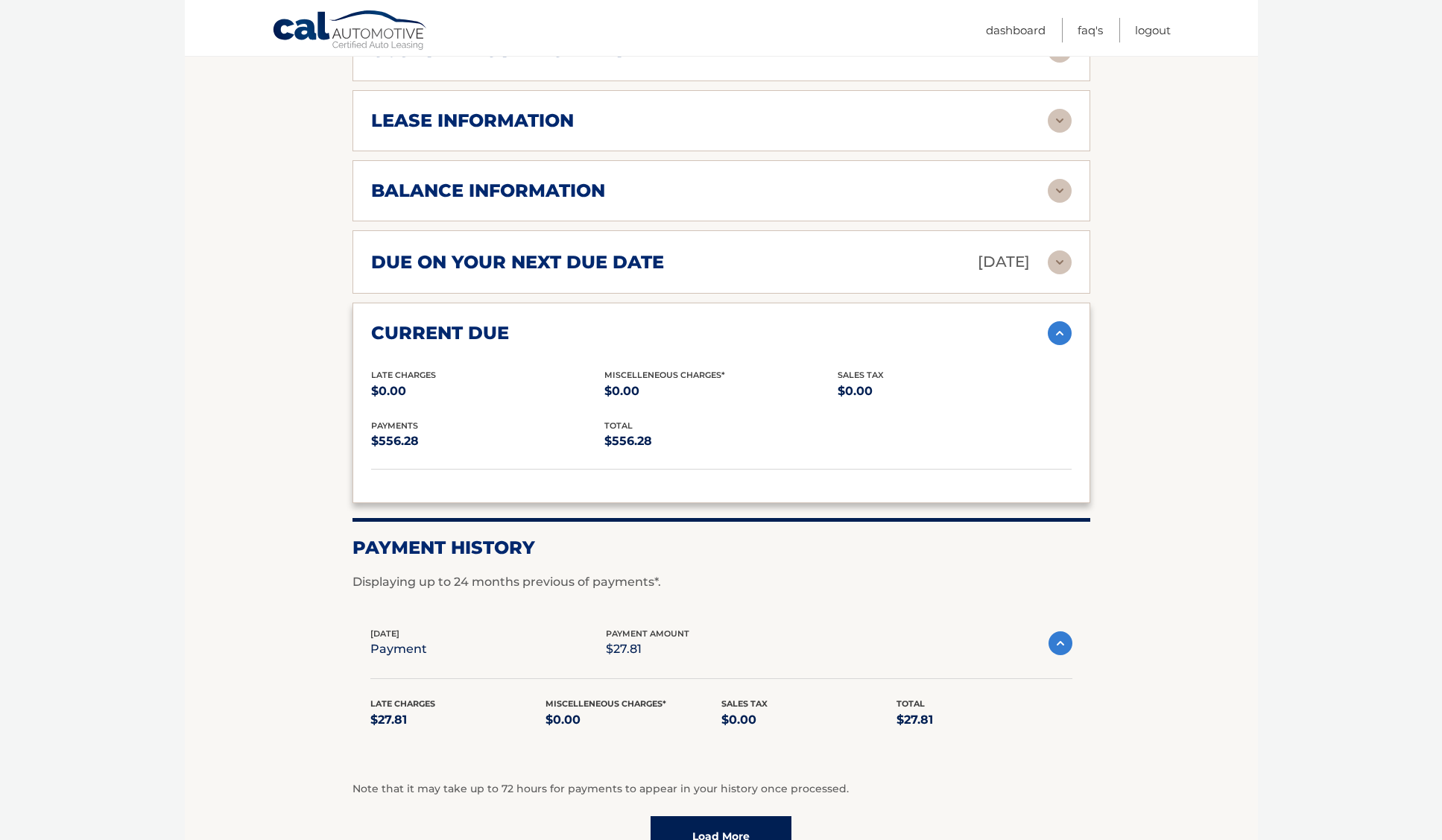
click at [1059, 334] on img at bounding box center [1059, 332] width 24 height 24
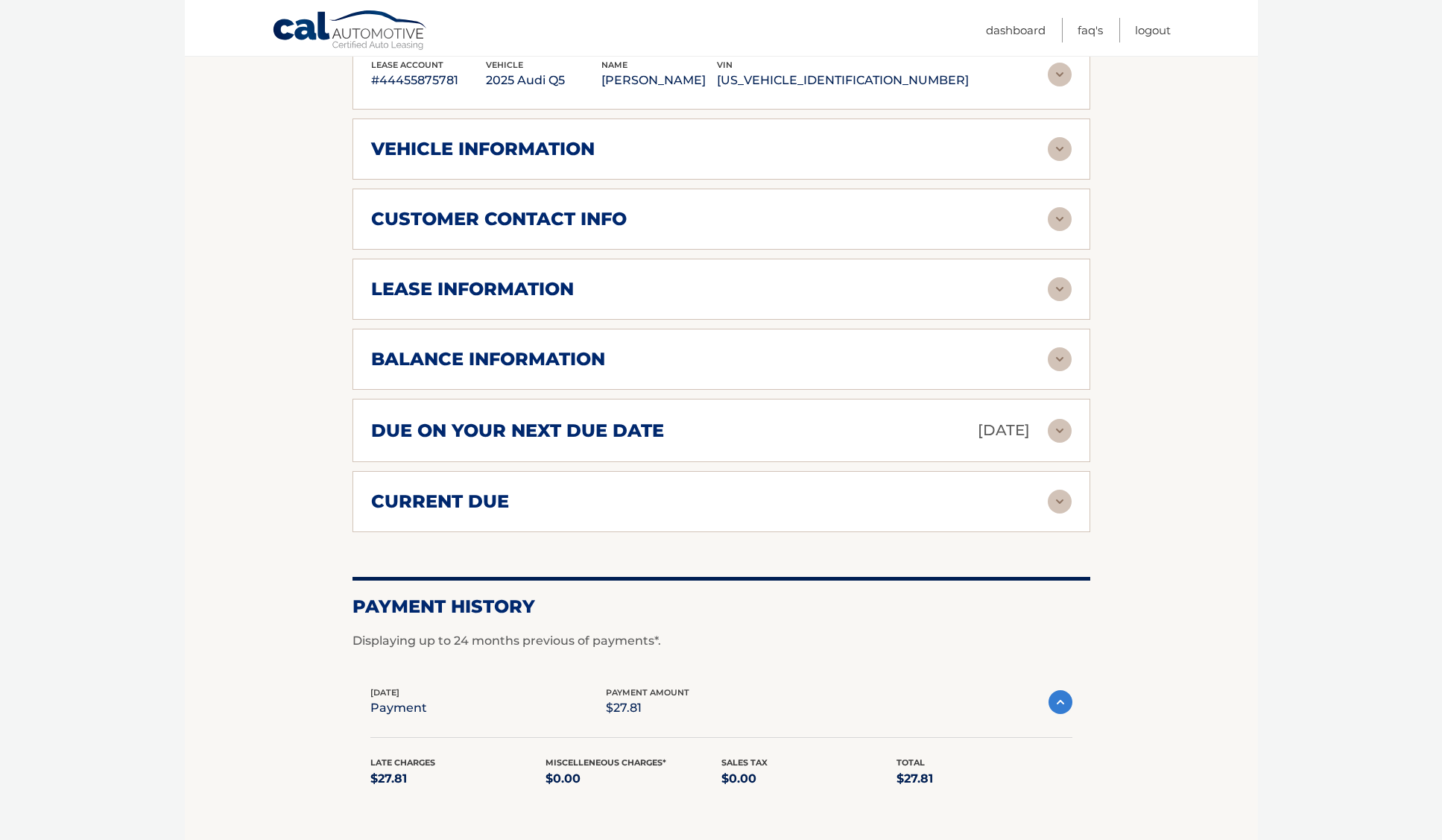
scroll to position [290, 0]
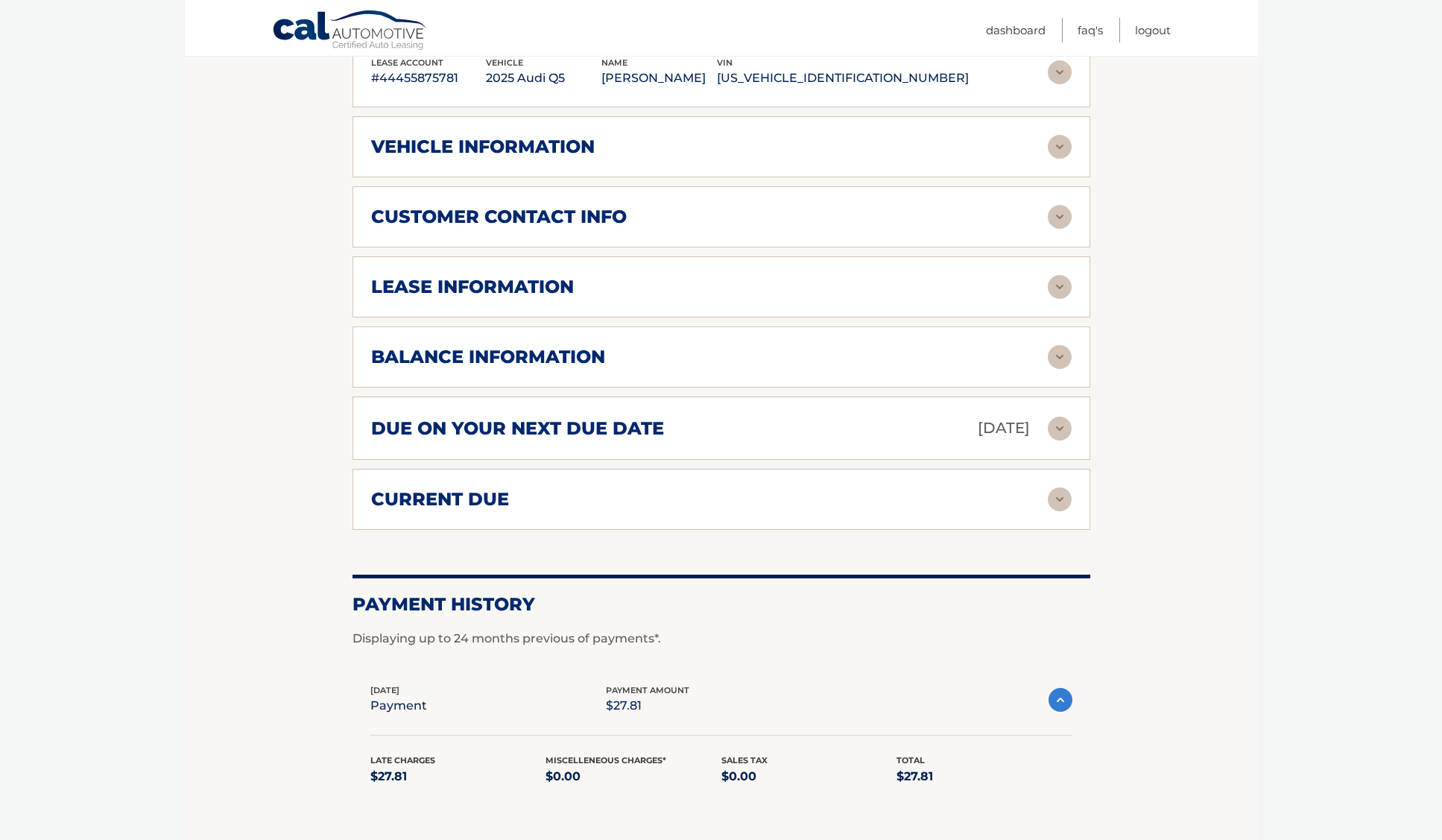
click at [1057, 498] on img at bounding box center [1059, 499] width 24 height 24
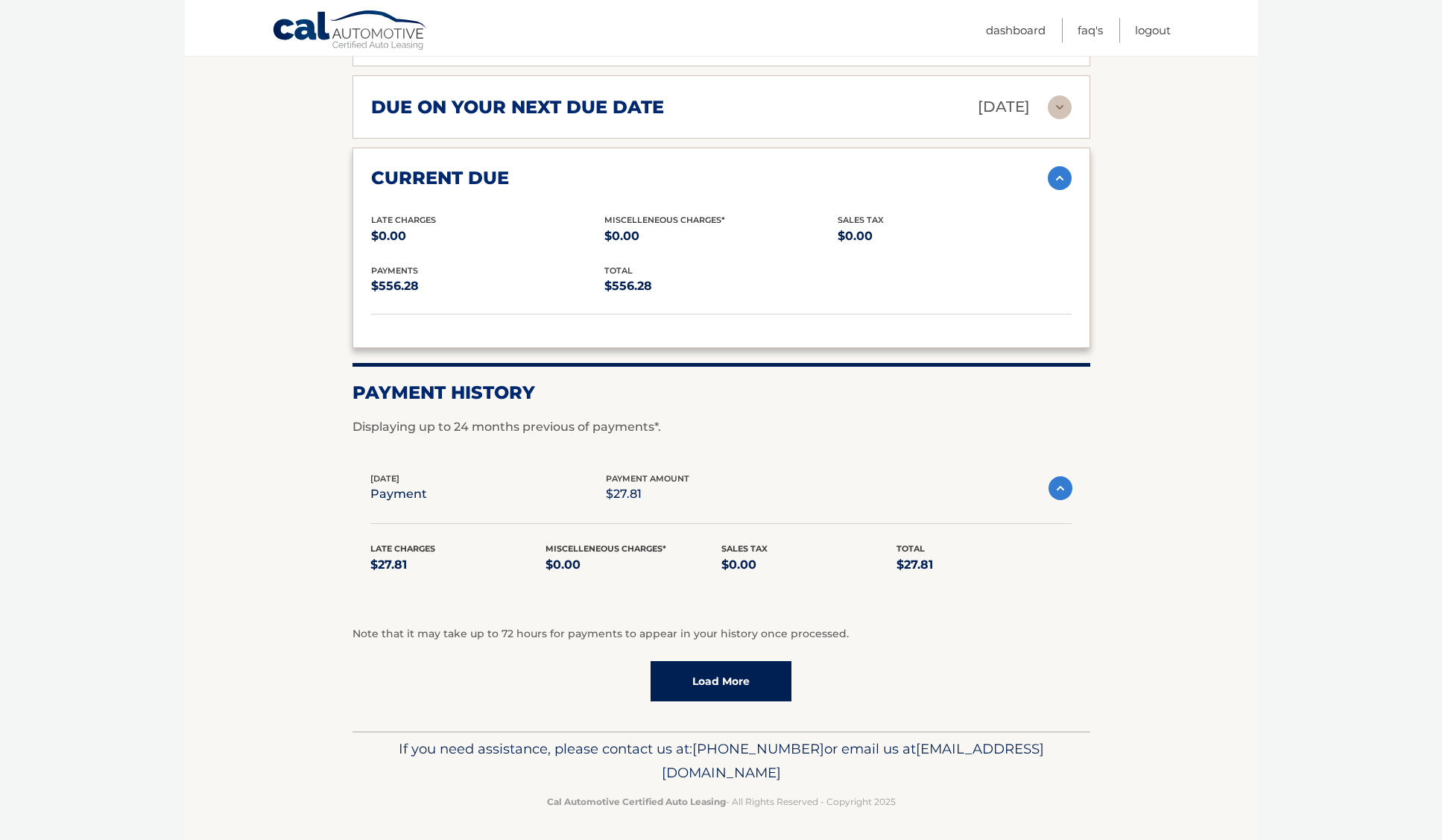
scroll to position [611, 0]
click at [1057, 489] on img at bounding box center [1060, 488] width 24 height 24
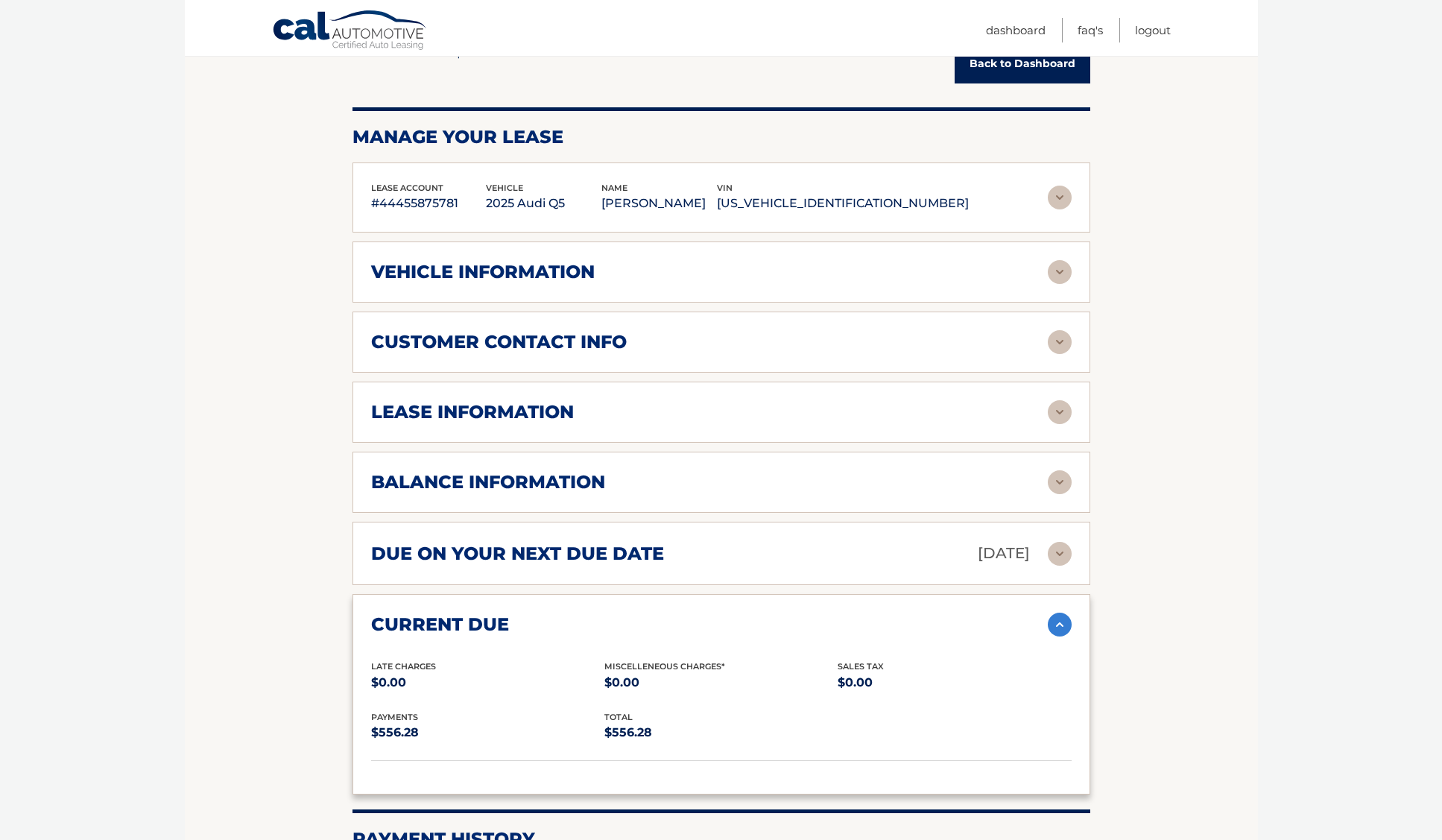
scroll to position [168, 0]
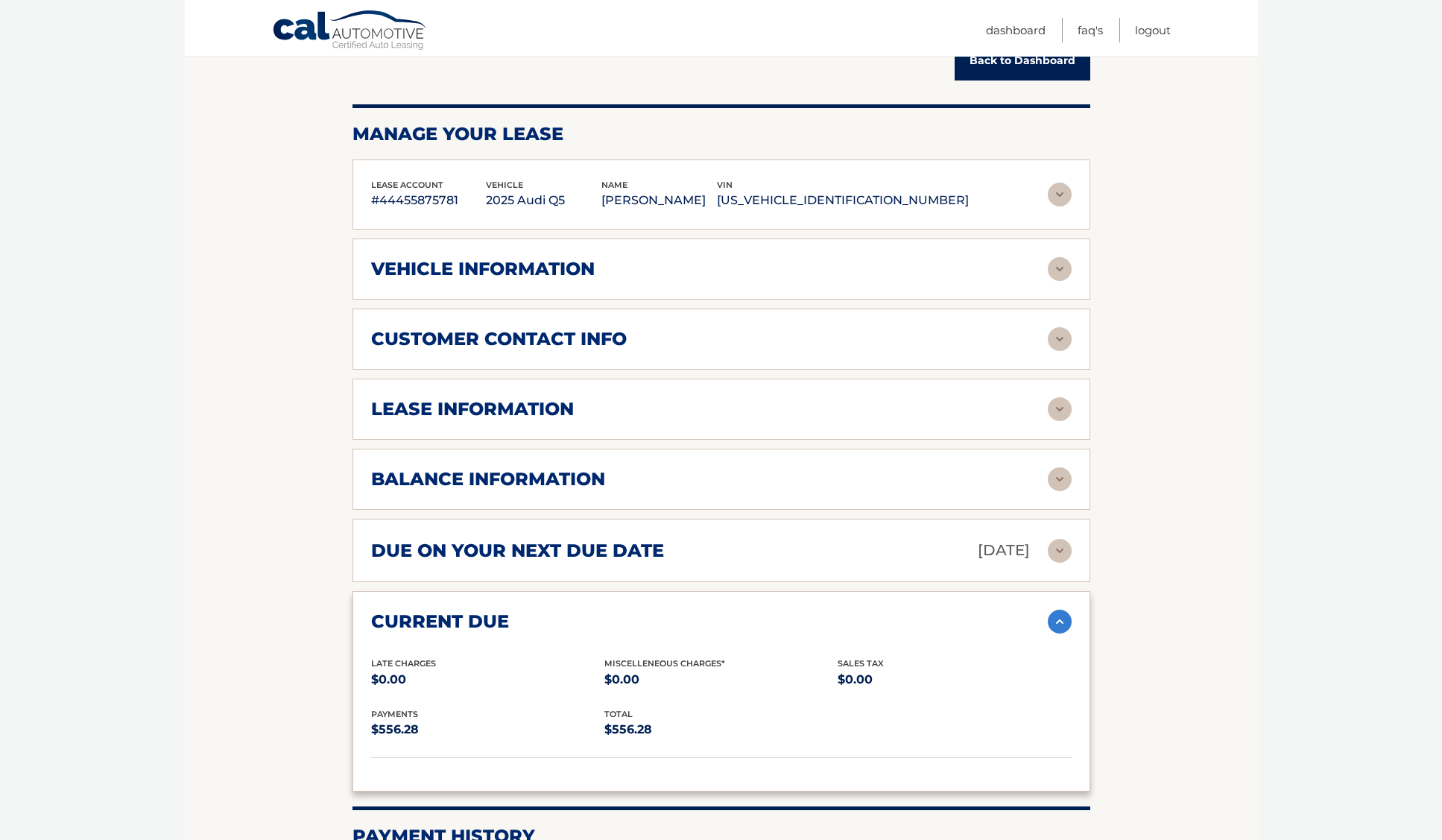
click at [473, 618] on h2 "current due" at bounding box center [440, 621] width 138 height 22
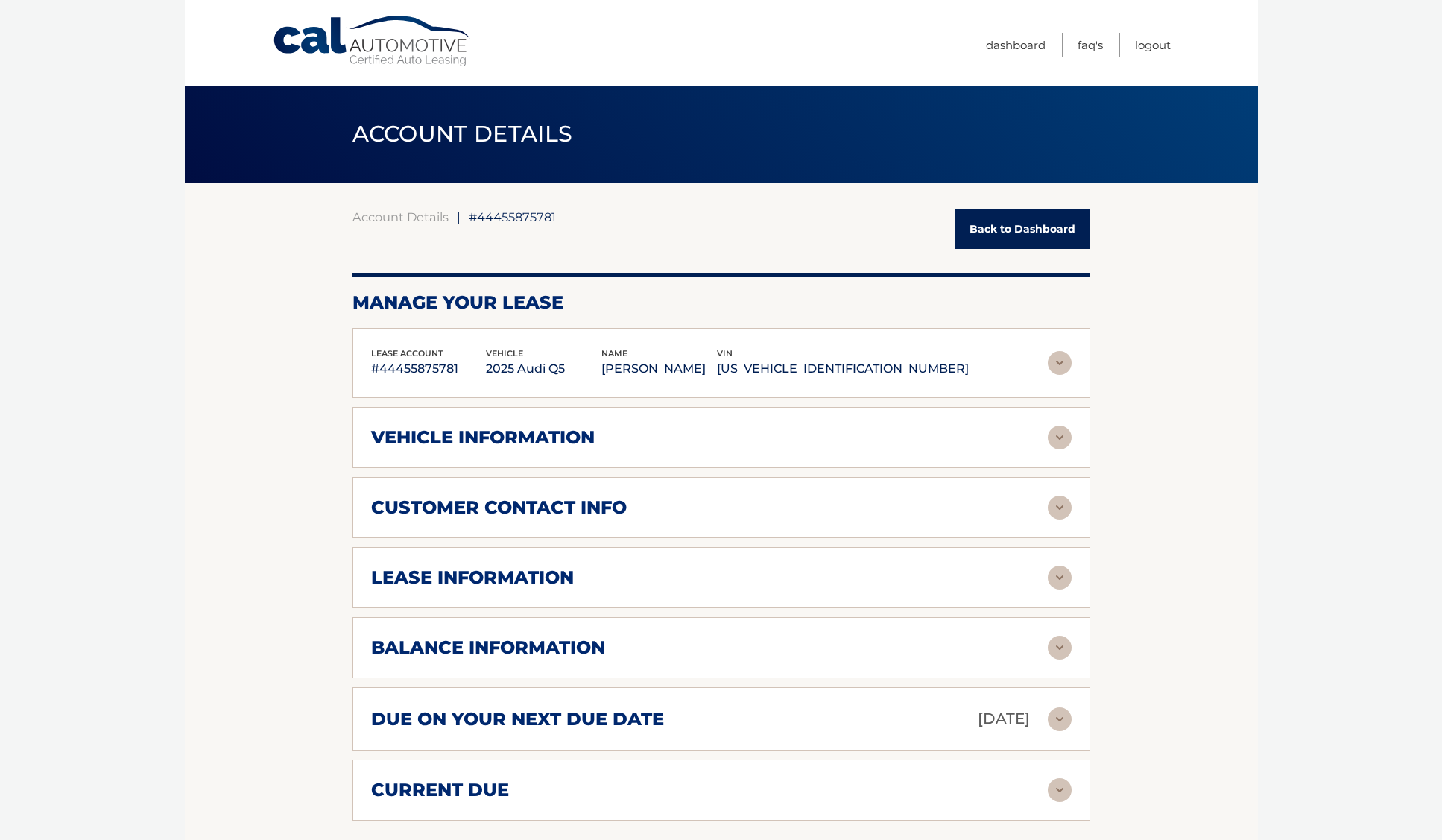
scroll to position [0, 0]
click at [1015, 232] on link "Back to Dashboard" at bounding box center [1022, 229] width 135 height 40
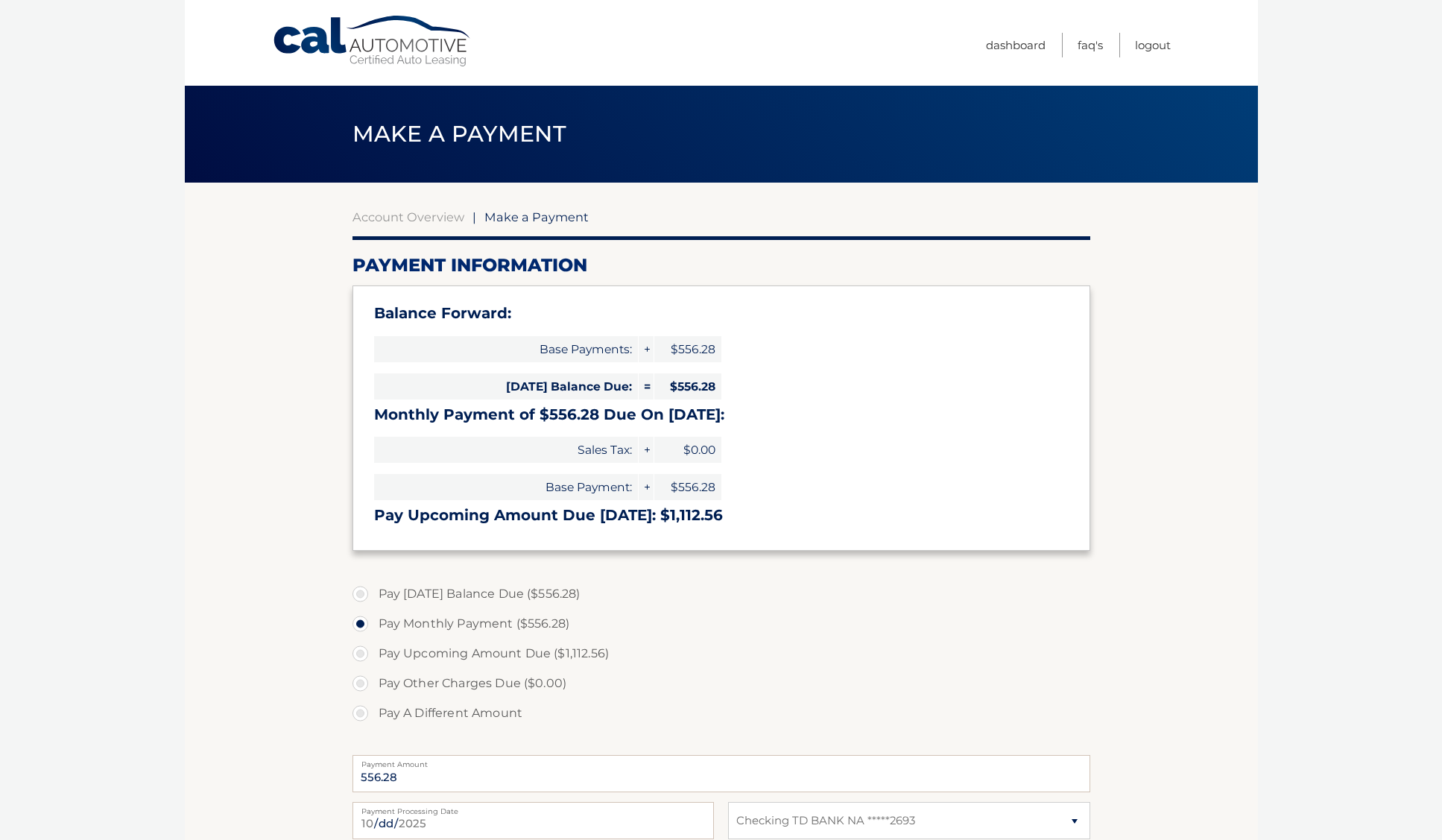
select select "MzZhMDBkNDMtZDIxZC00Yjk0LThjMWQtZDhmNzZlOWE3Zjlj"
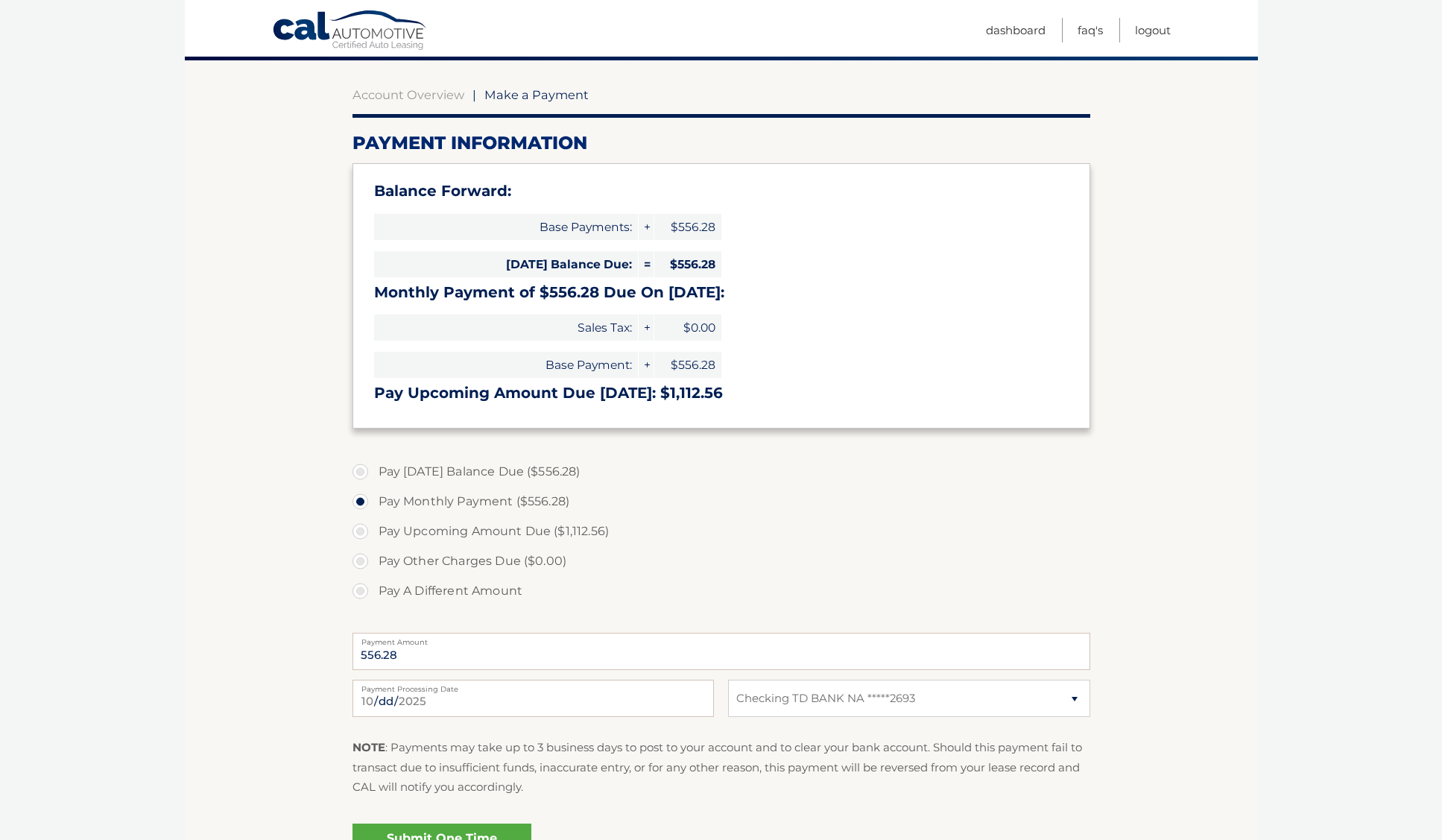
scroll to position [121, 0]
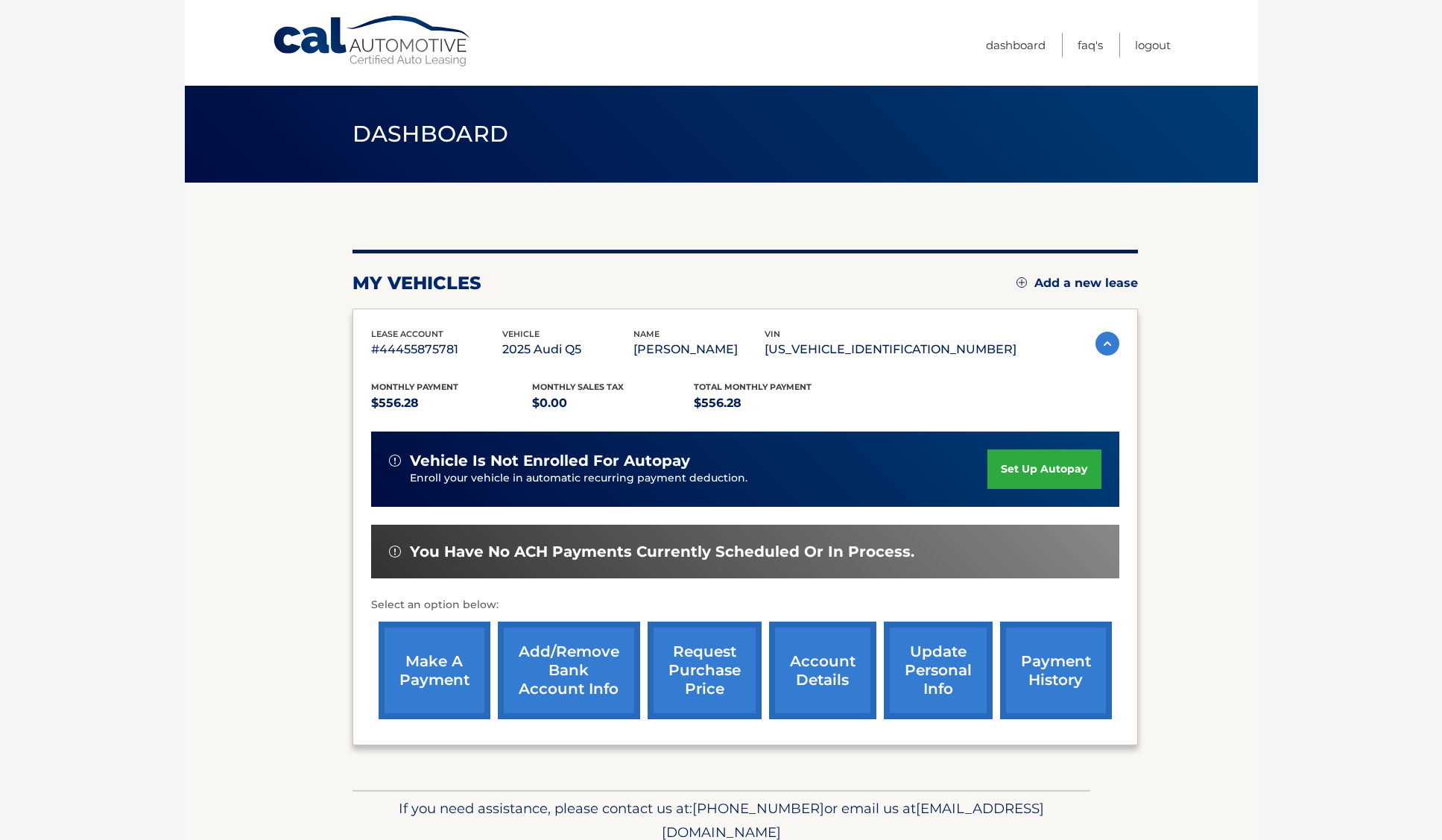
click at [434, 678] on link "make a payment" at bounding box center [434, 670] width 112 height 98
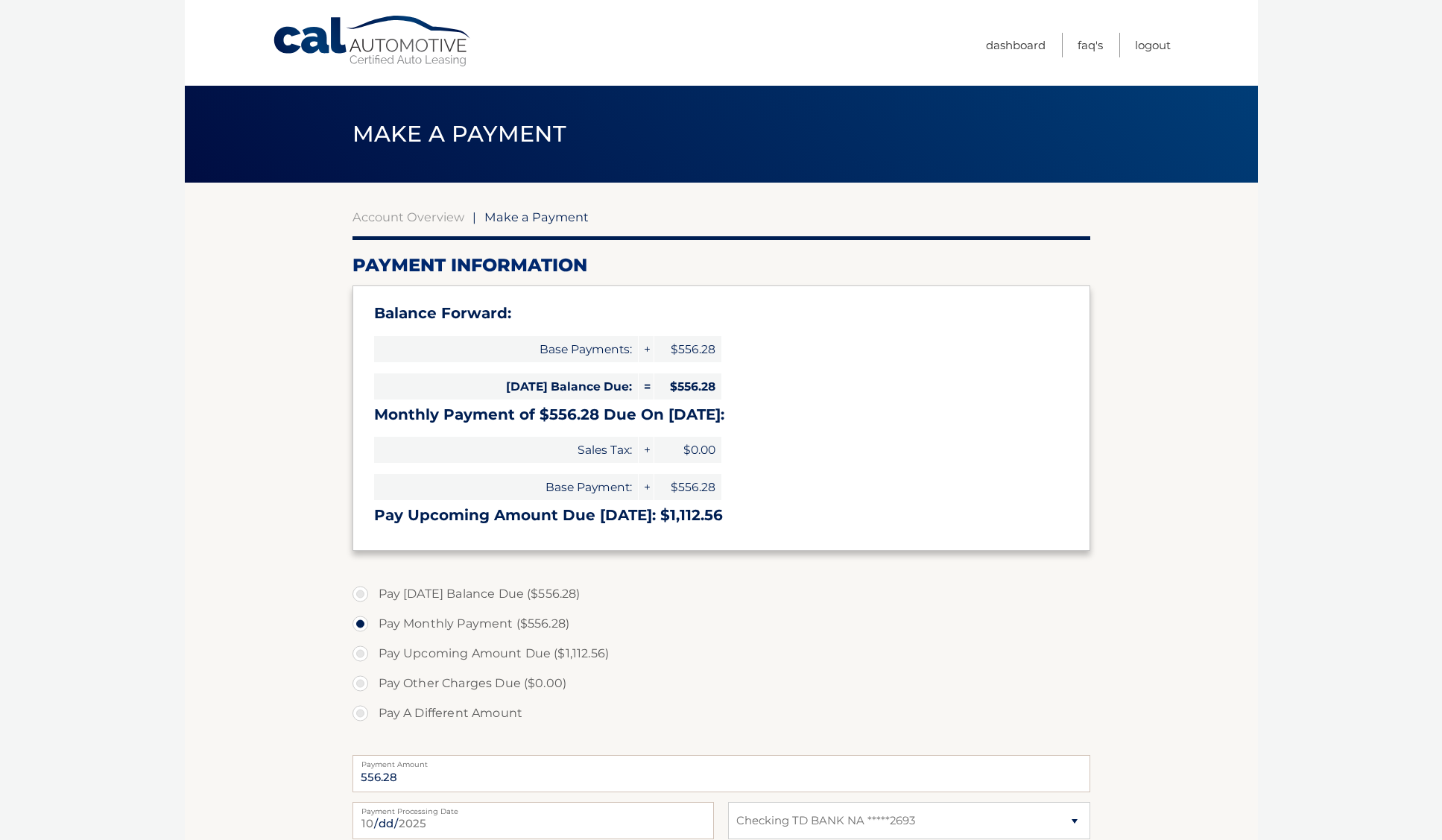
select select "MzZhMDBkNDMtZDIxZC00Yjk0LThjMWQtZDhmNzZlOWE3Zjlj"
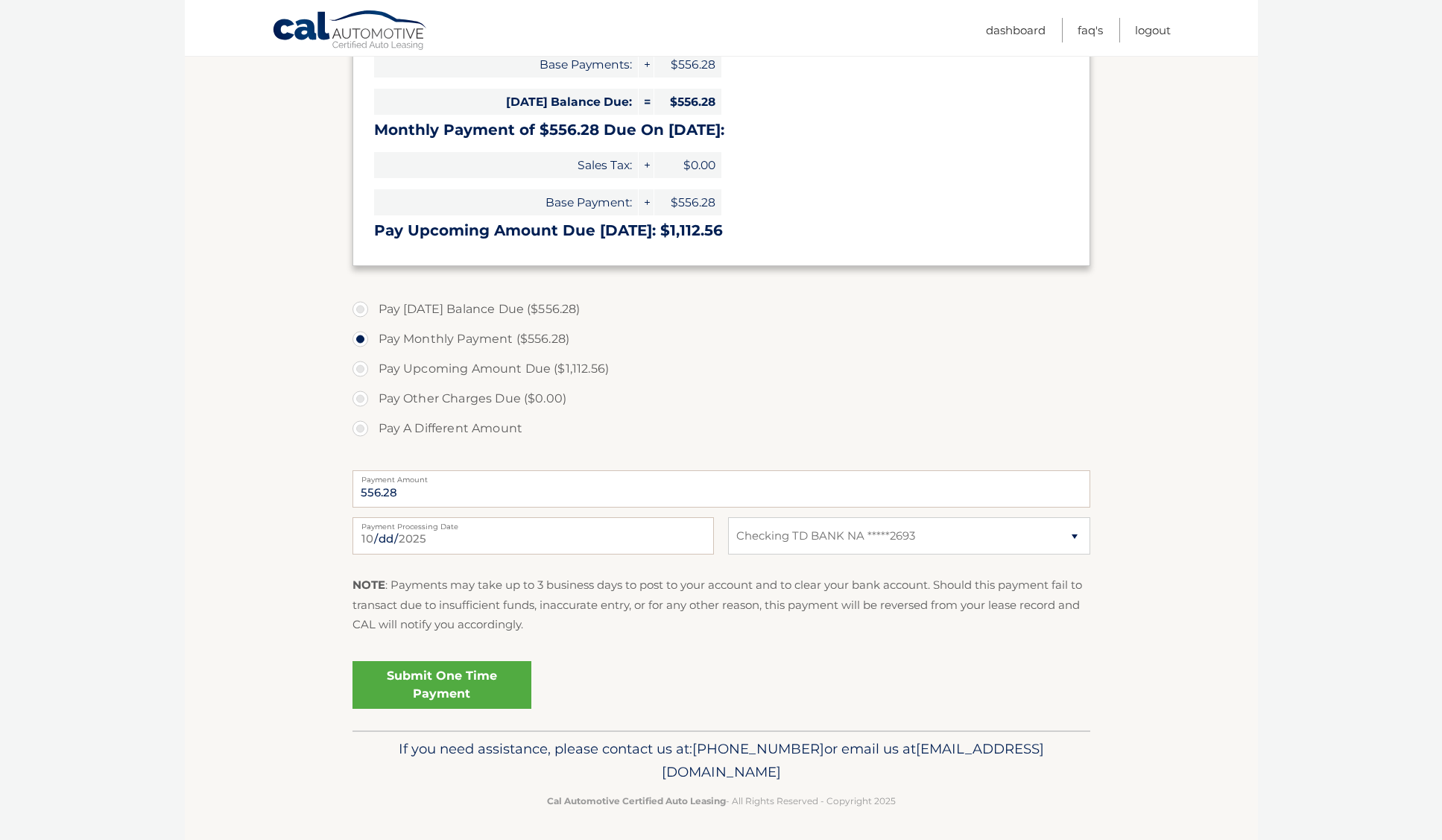
scroll to position [284, 0]
click at [451, 690] on link "Submit One Time Payment" at bounding box center [442, 685] width 179 height 47
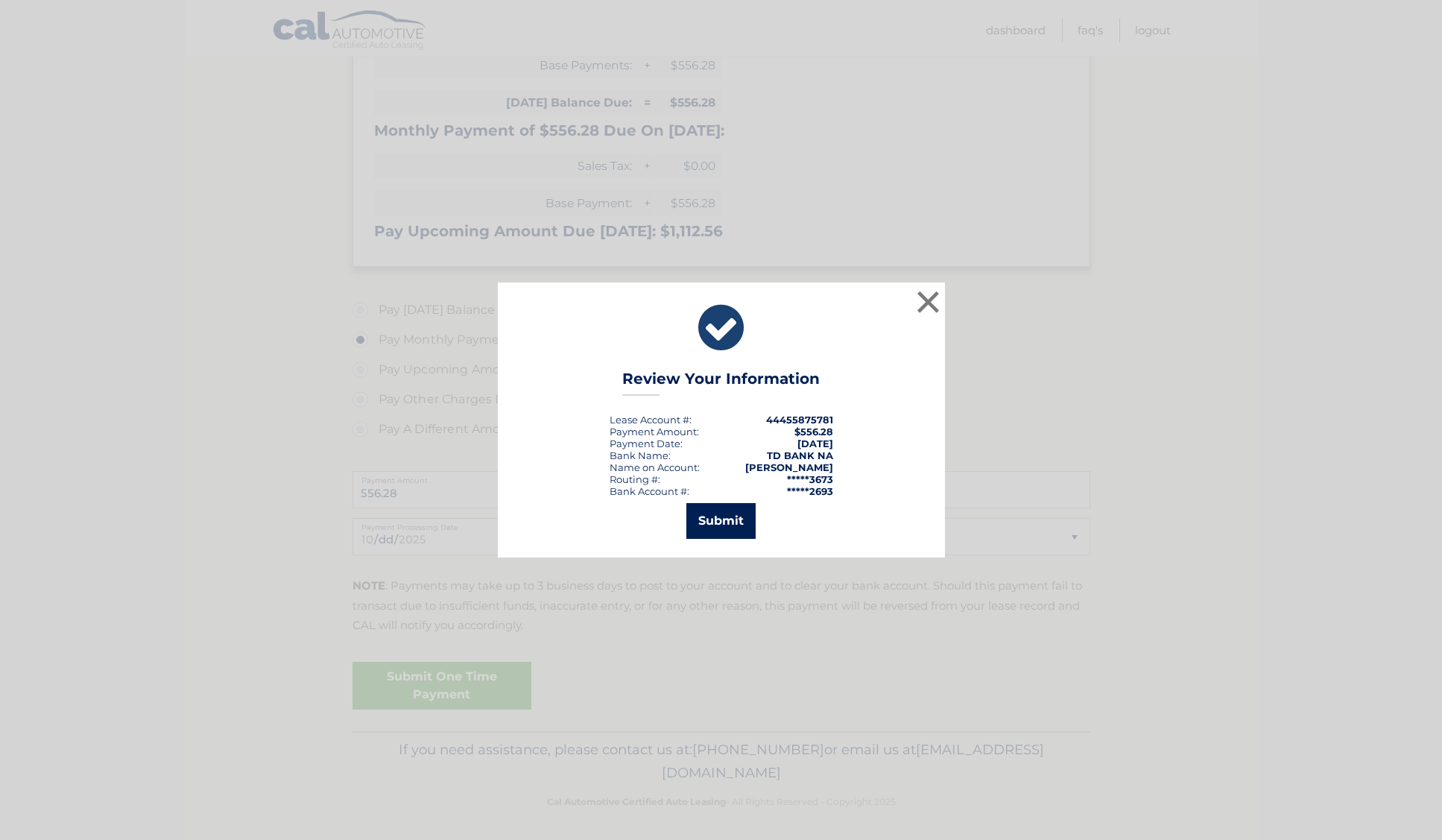
click at [727, 520] on button "Submit" at bounding box center [721, 521] width 70 height 36
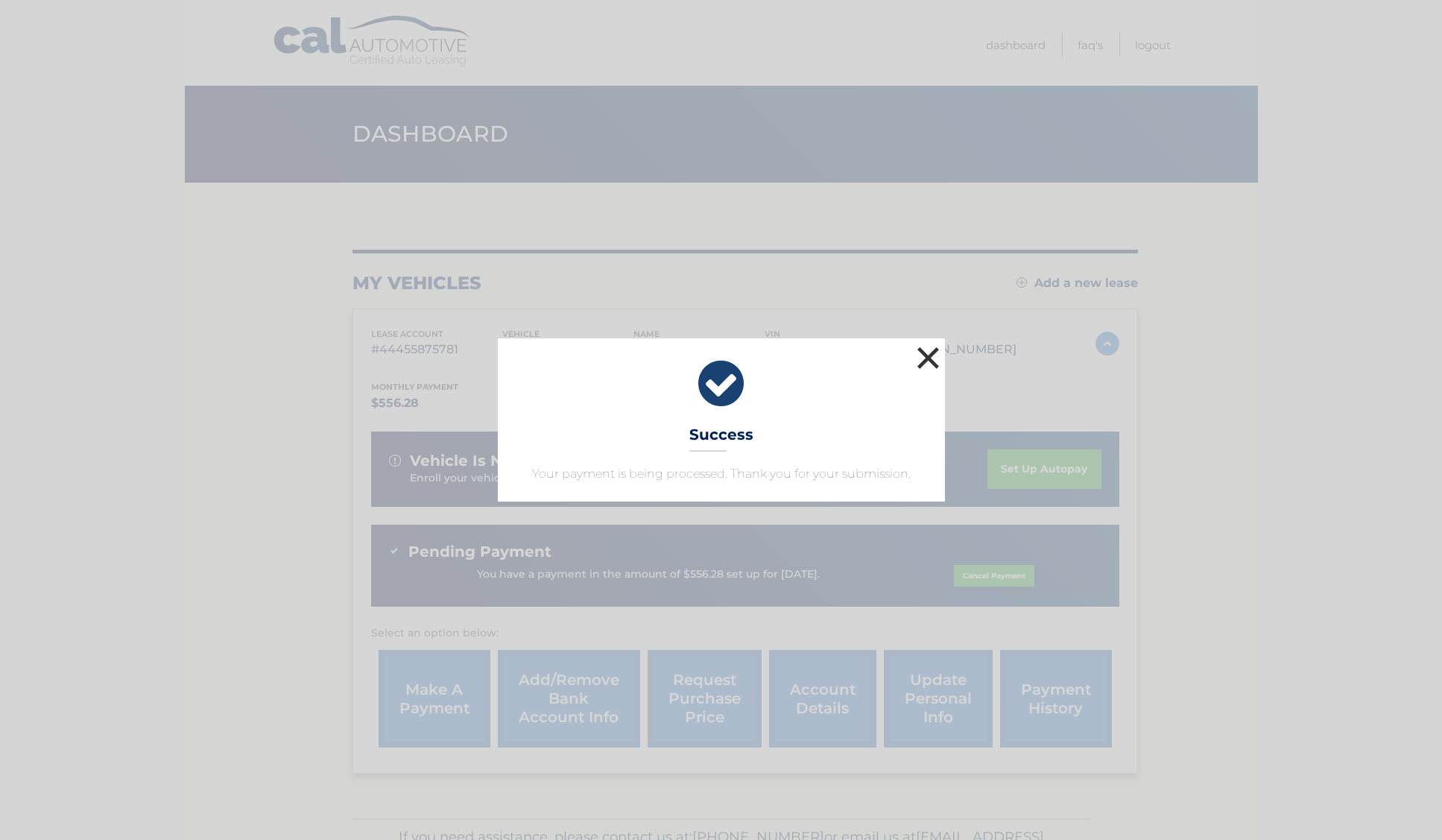
click at [929, 357] on button "×" at bounding box center [929, 358] width 30 height 30
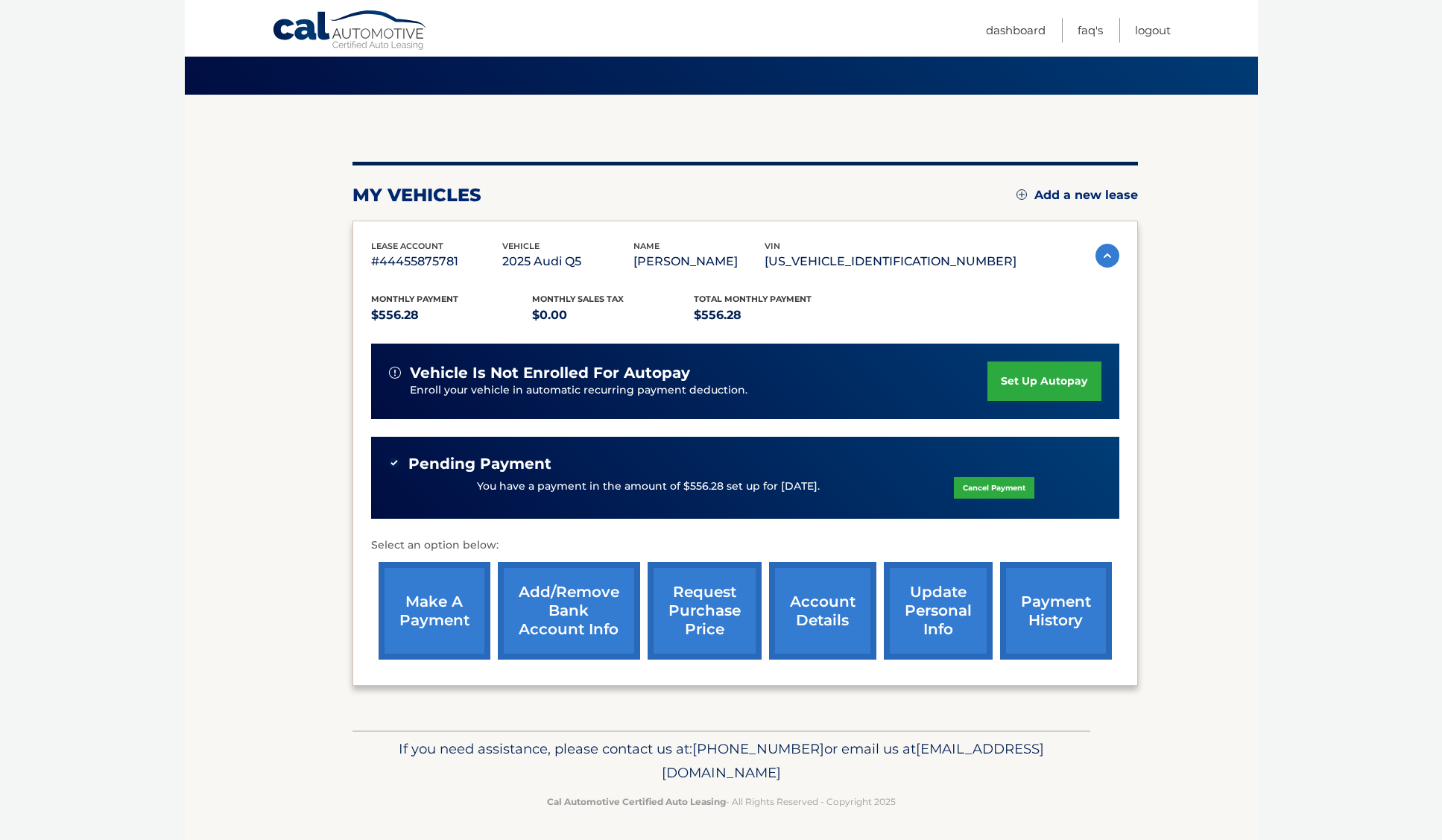
scroll to position [87, 0]
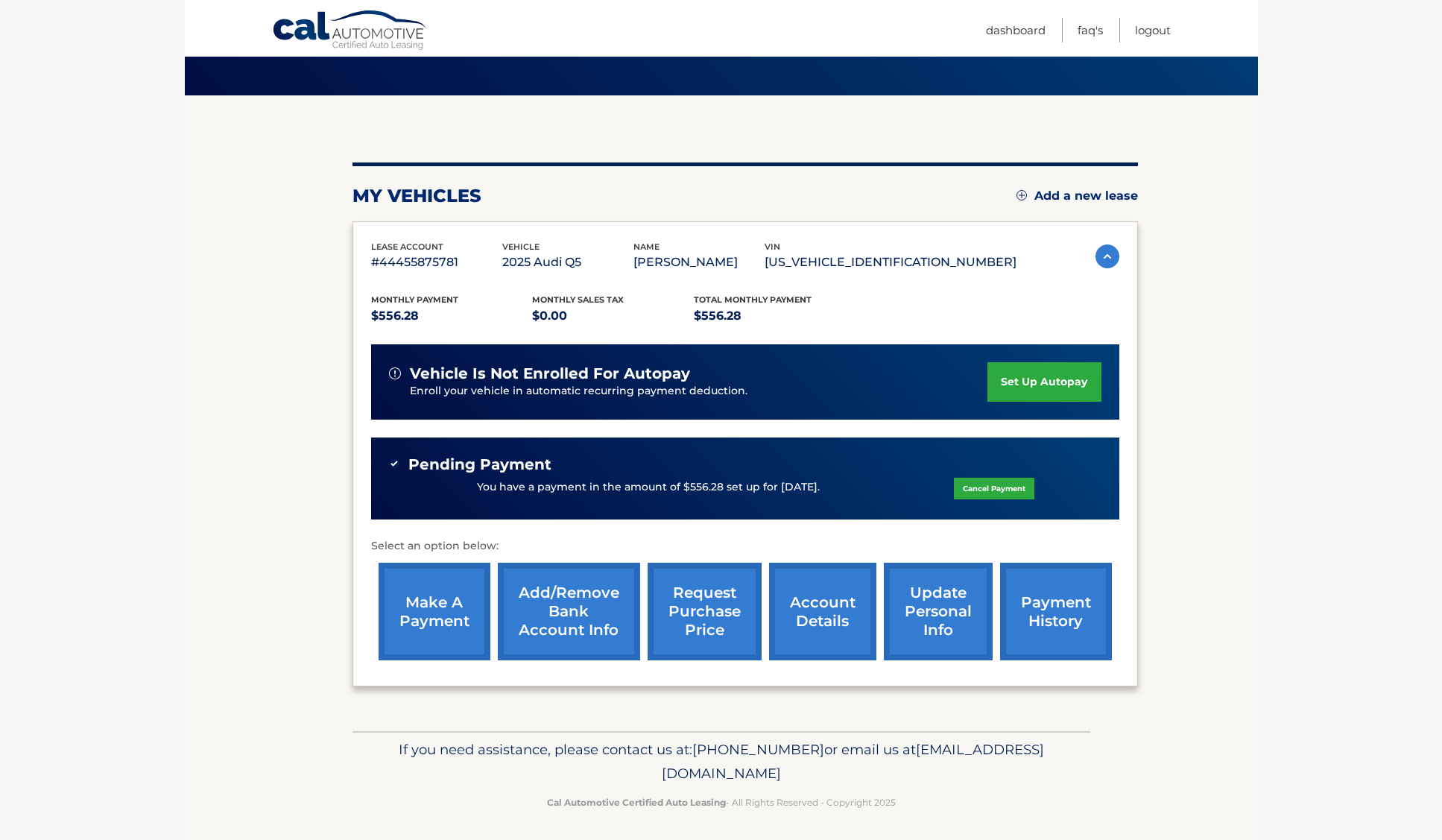
click at [1057, 621] on link "payment history" at bounding box center [1056, 611] width 112 height 98
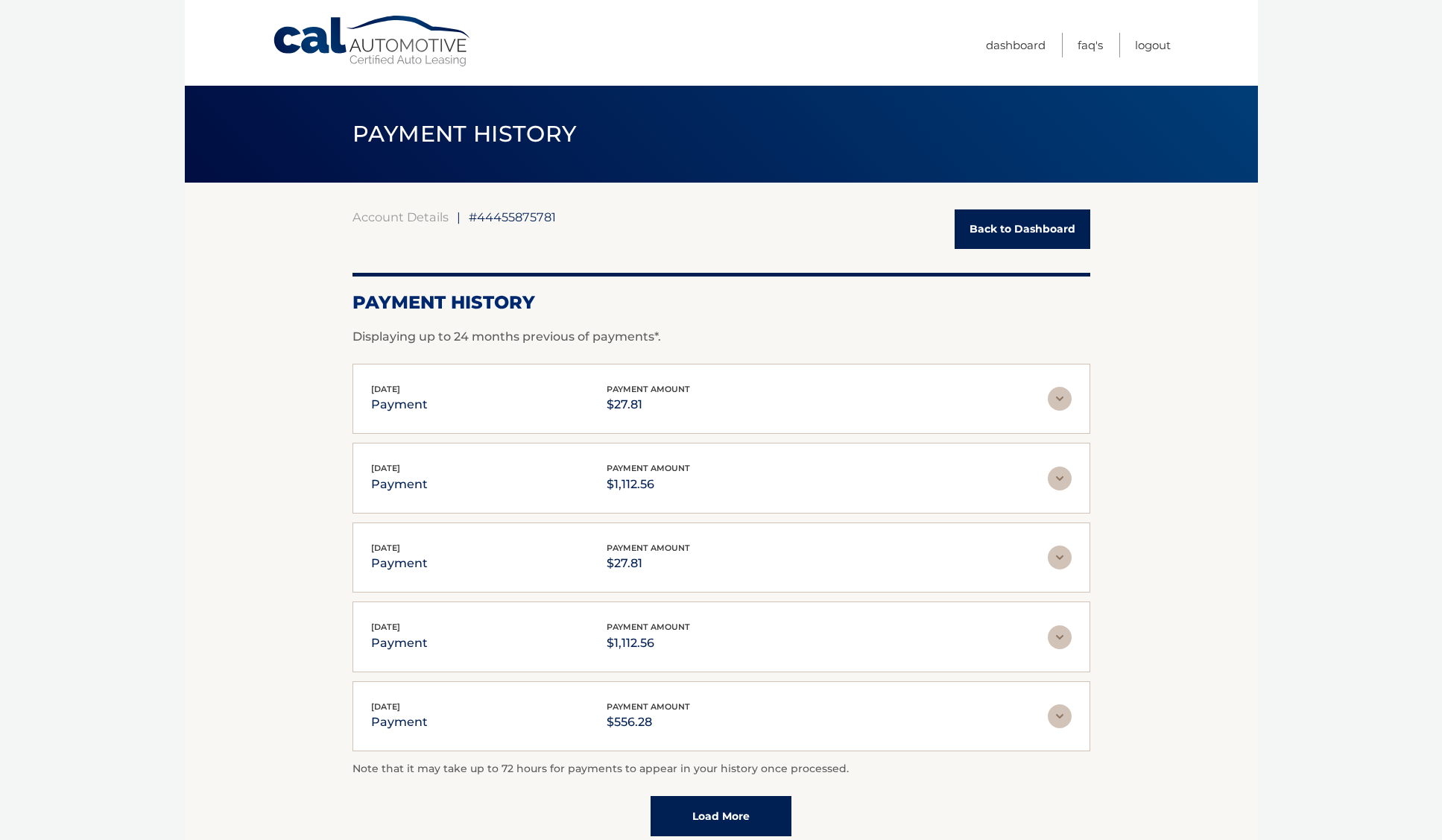
click at [1008, 230] on link "Back to Dashboard" at bounding box center [1022, 229] width 135 height 40
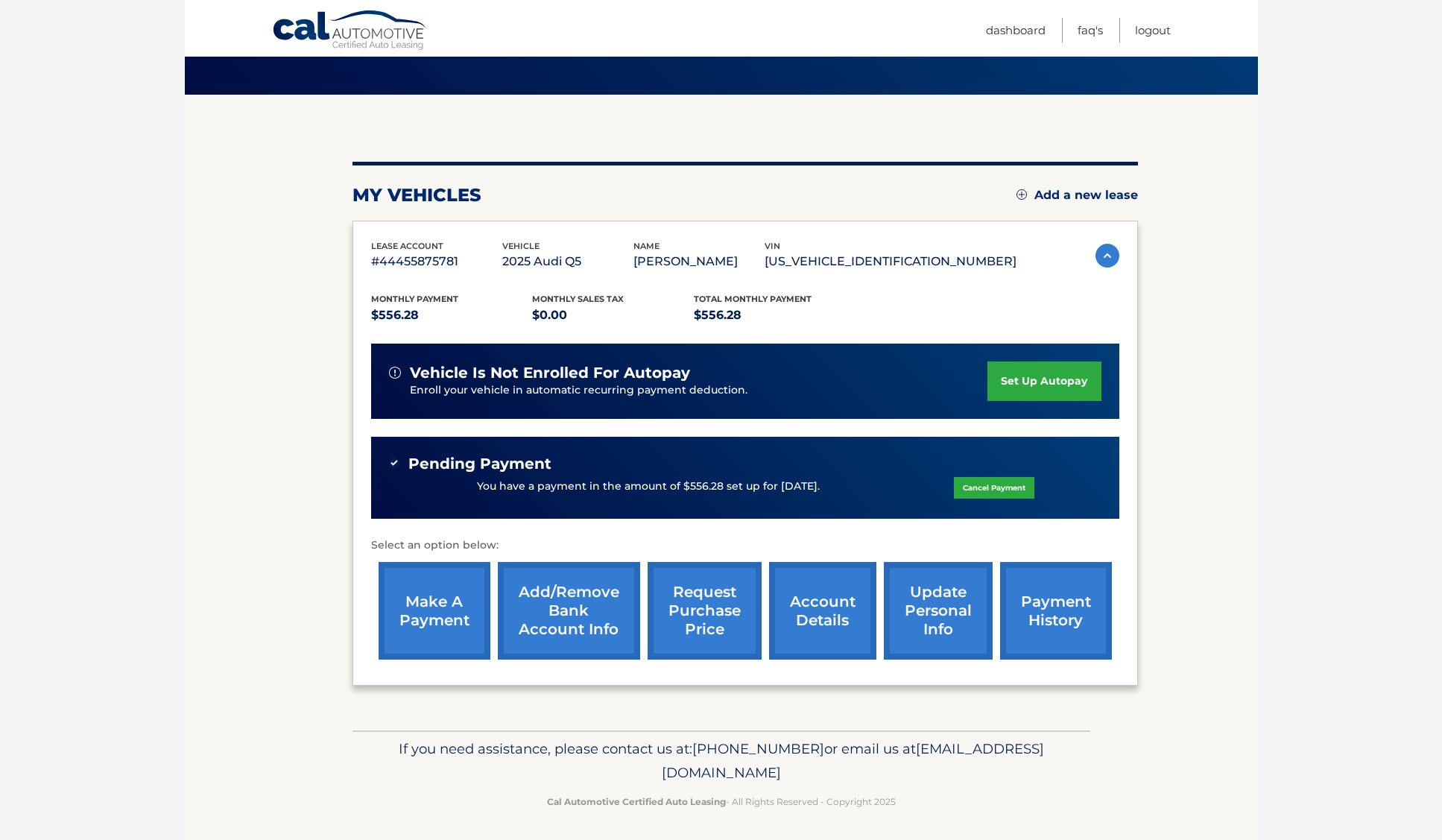
scroll to position [87, 0]
